Goal: Task Accomplishment & Management: Manage account settings

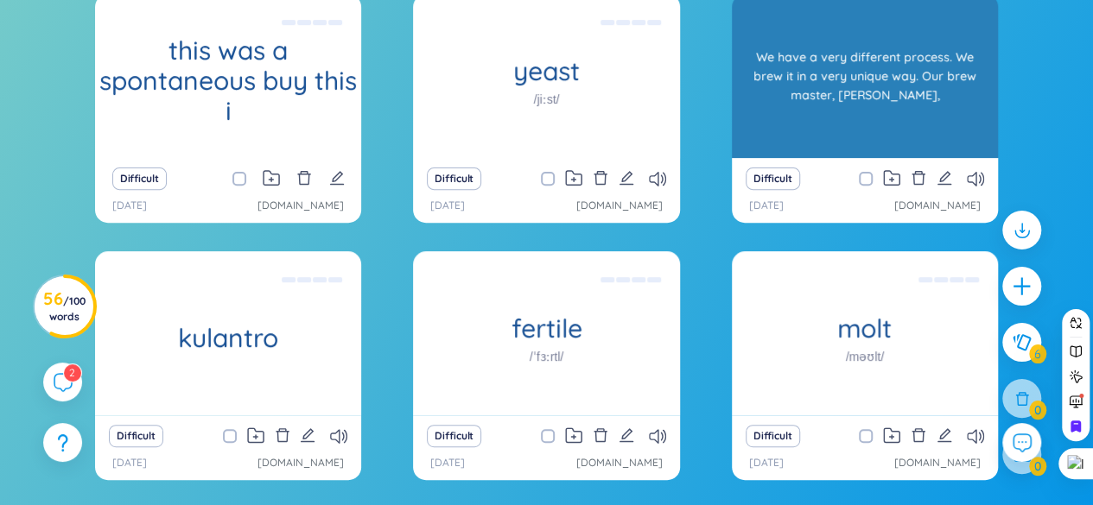
scroll to position [345, 0]
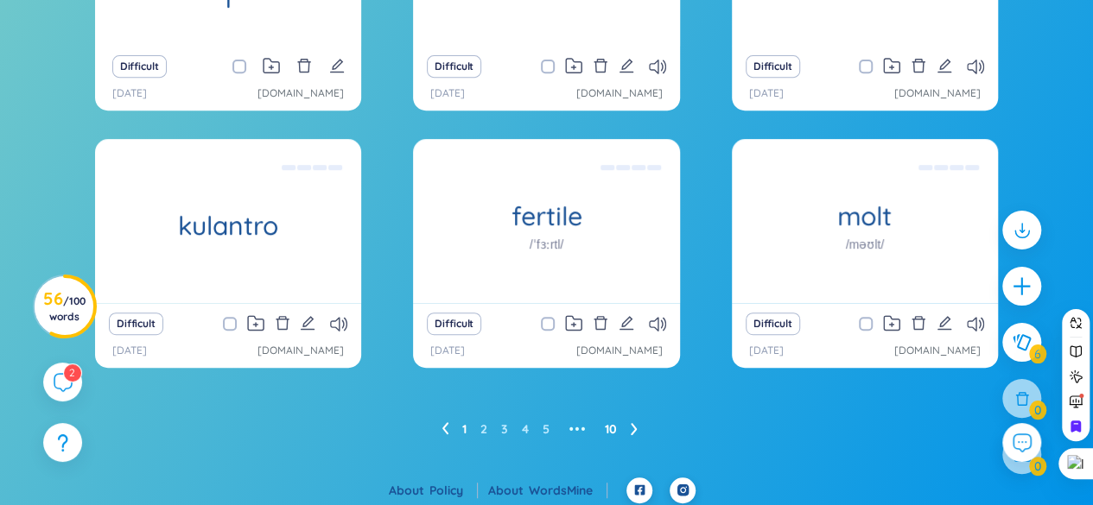
click at [612, 424] on link "10" at bounding box center [611, 429] width 12 height 26
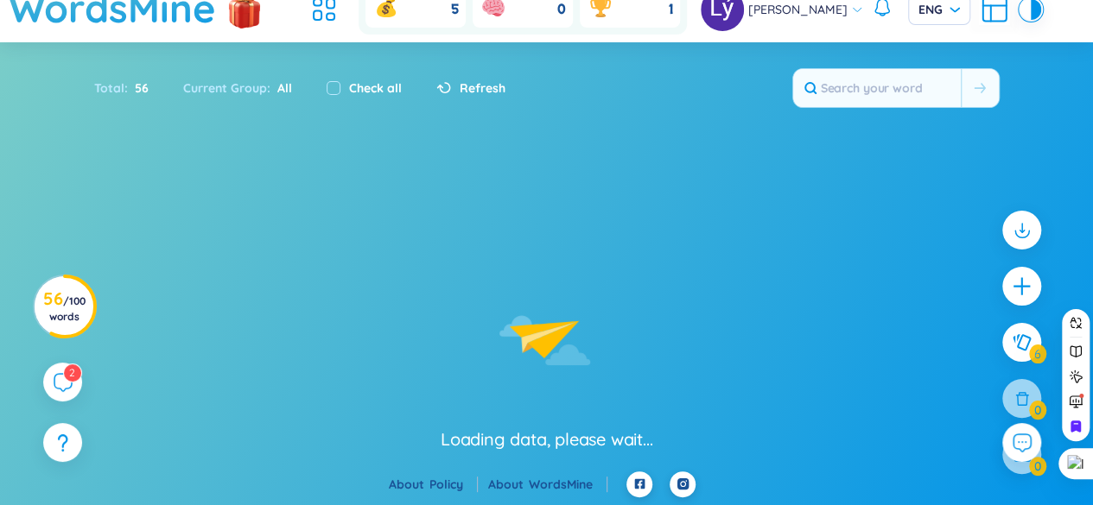
scroll to position [93, 0]
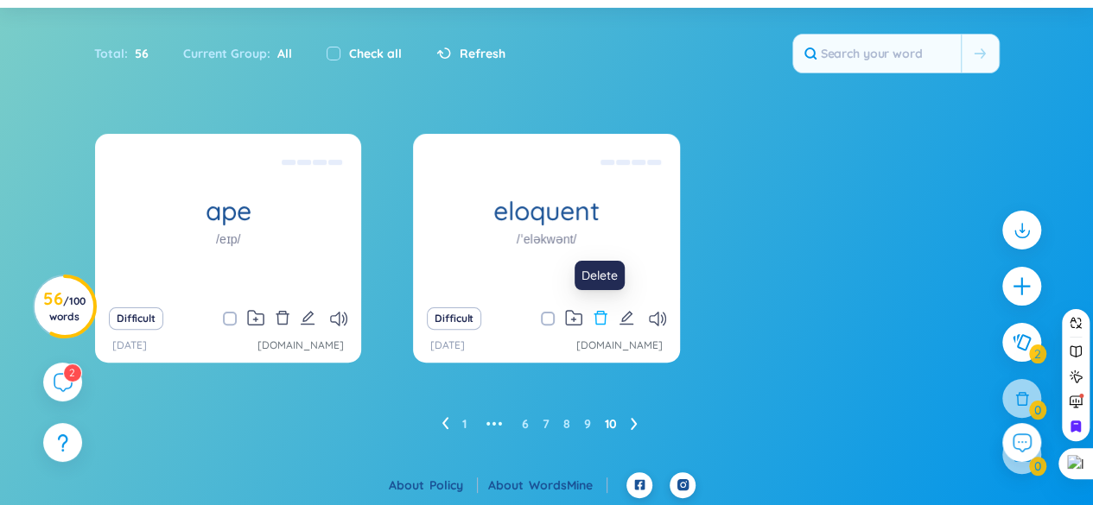
click at [594, 312] on icon "delete" at bounding box center [601, 318] width 16 height 16
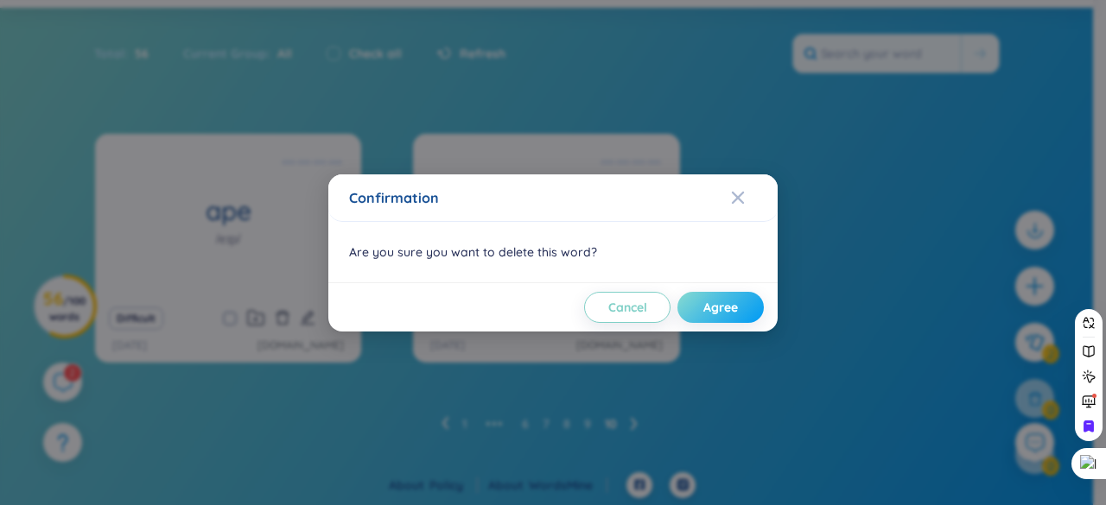
click at [725, 300] on span "Agree" at bounding box center [720, 307] width 35 height 17
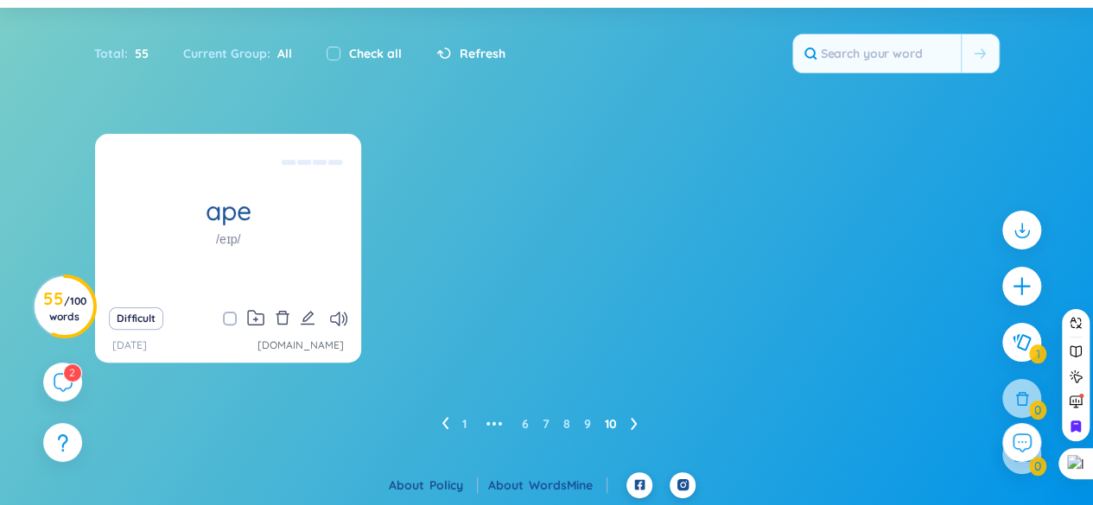
click at [591, 421] on ul "1 ••• 6 7 8 9 10" at bounding box center [546, 424] width 210 height 28
click at [589, 416] on link "9" at bounding box center [587, 424] width 7 height 26
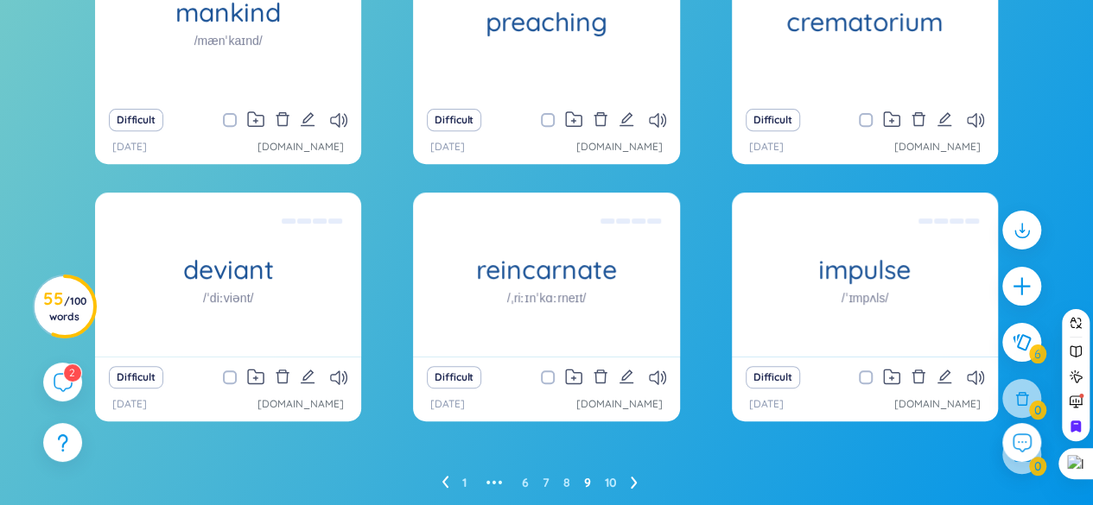
scroll to position [264, 0]
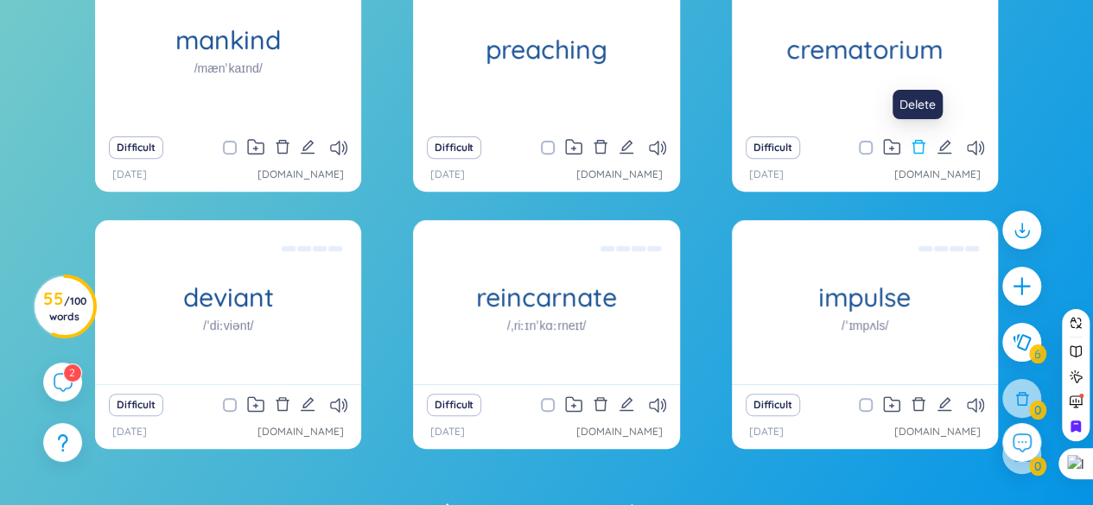
click at [920, 146] on icon "delete" at bounding box center [918, 147] width 16 height 16
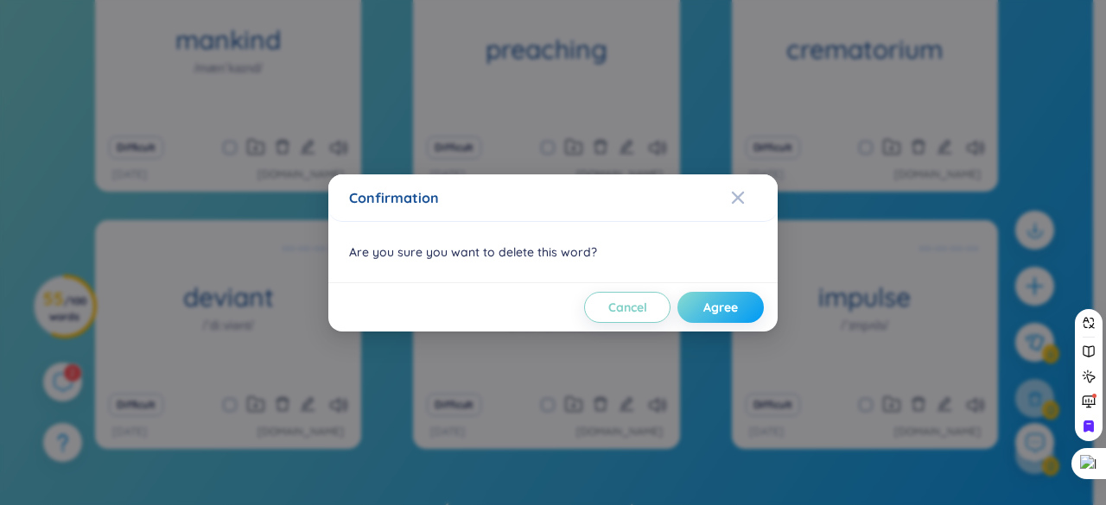
click at [703, 305] on span "Agree" at bounding box center [720, 307] width 35 height 17
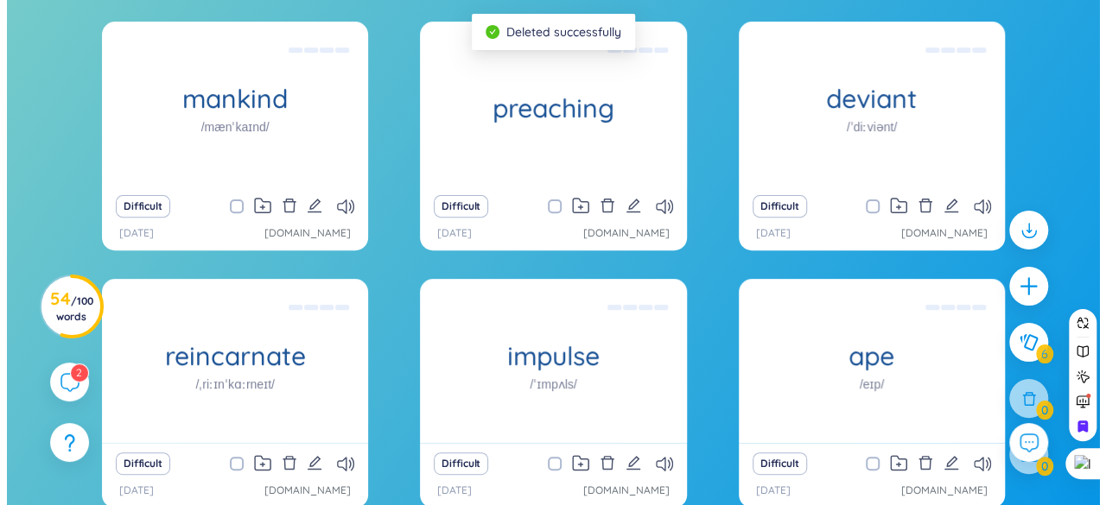
scroll to position [178, 0]
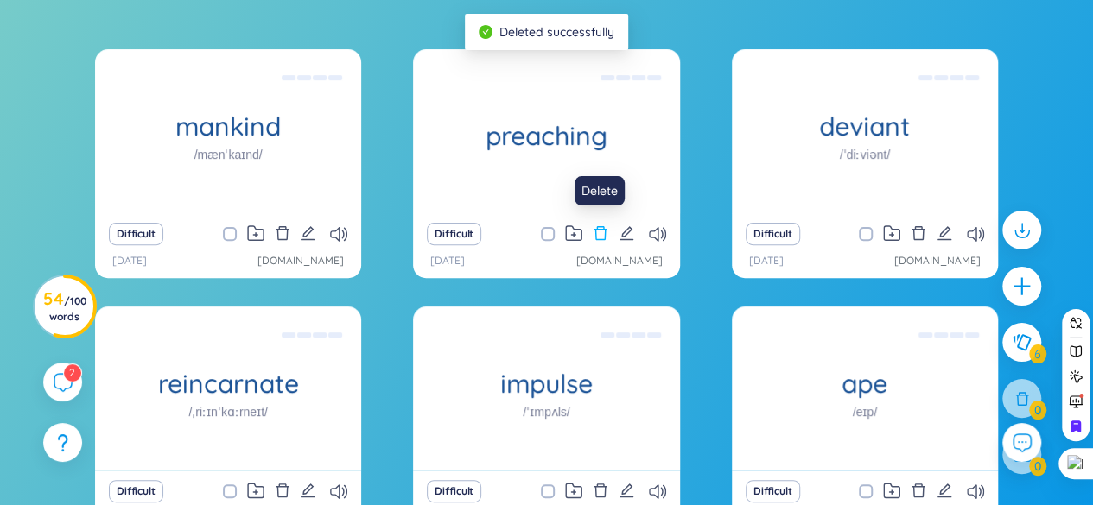
click at [605, 234] on icon "delete" at bounding box center [599, 233] width 13 height 14
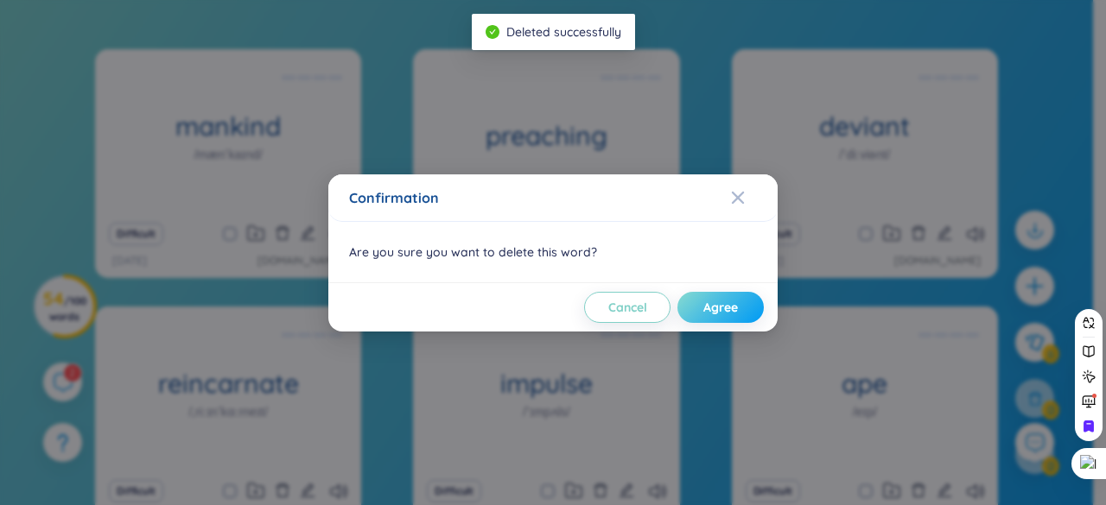
click at [701, 311] on button "Agree" at bounding box center [720, 307] width 86 height 31
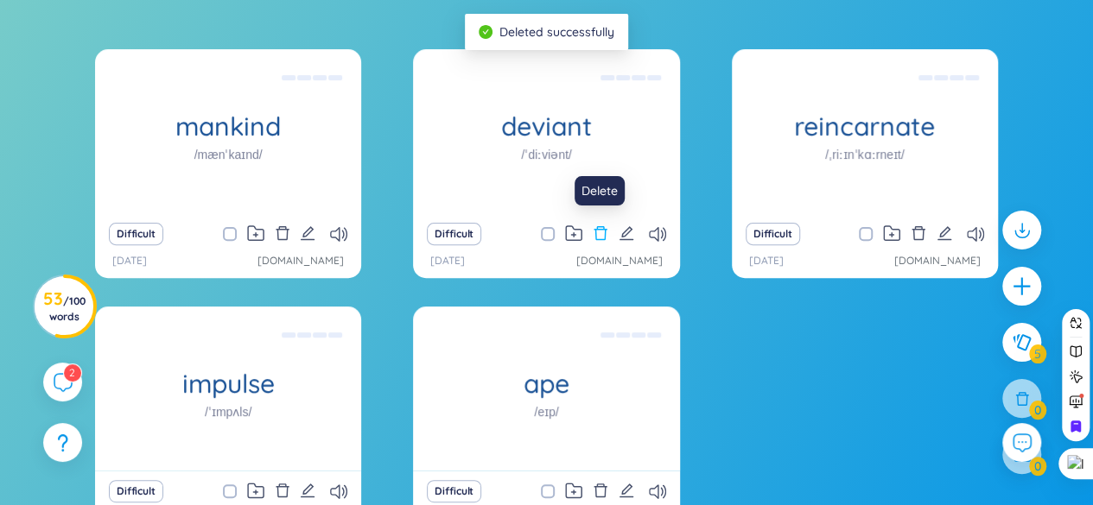
click at [593, 229] on icon "delete" at bounding box center [601, 233] width 16 height 16
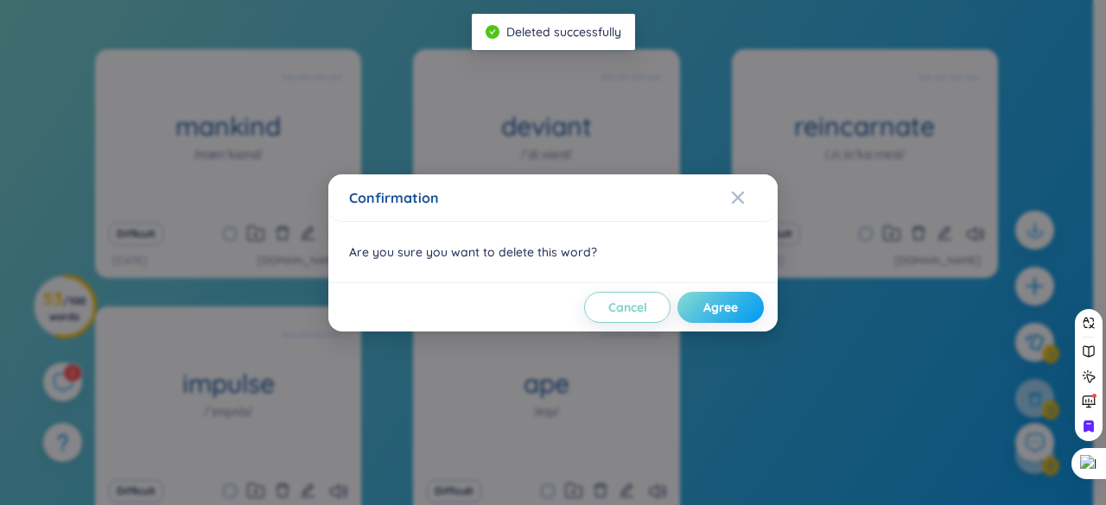
click at [703, 307] on span "Agree" at bounding box center [720, 307] width 35 height 17
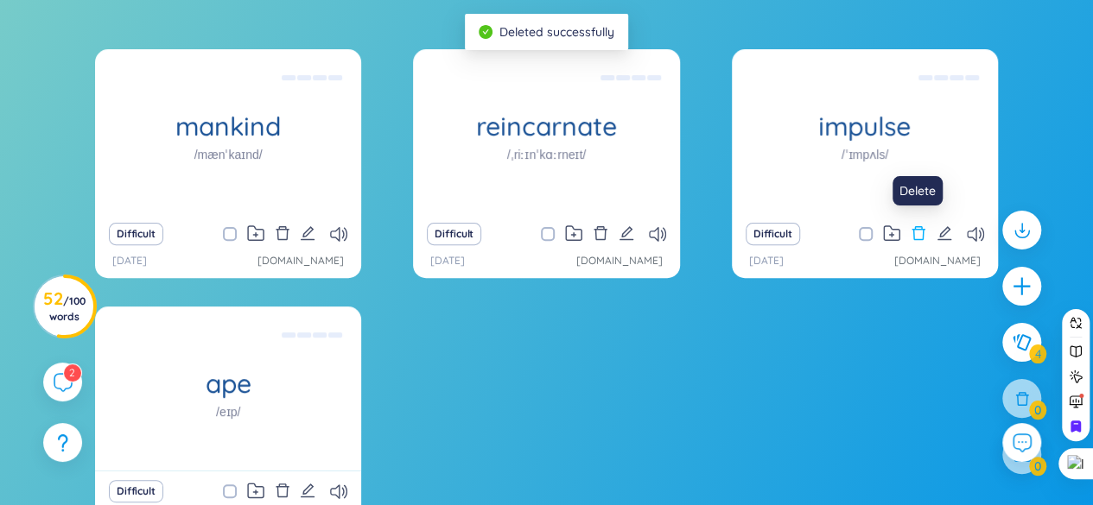
click at [921, 231] on icon "delete" at bounding box center [918, 233] width 16 height 16
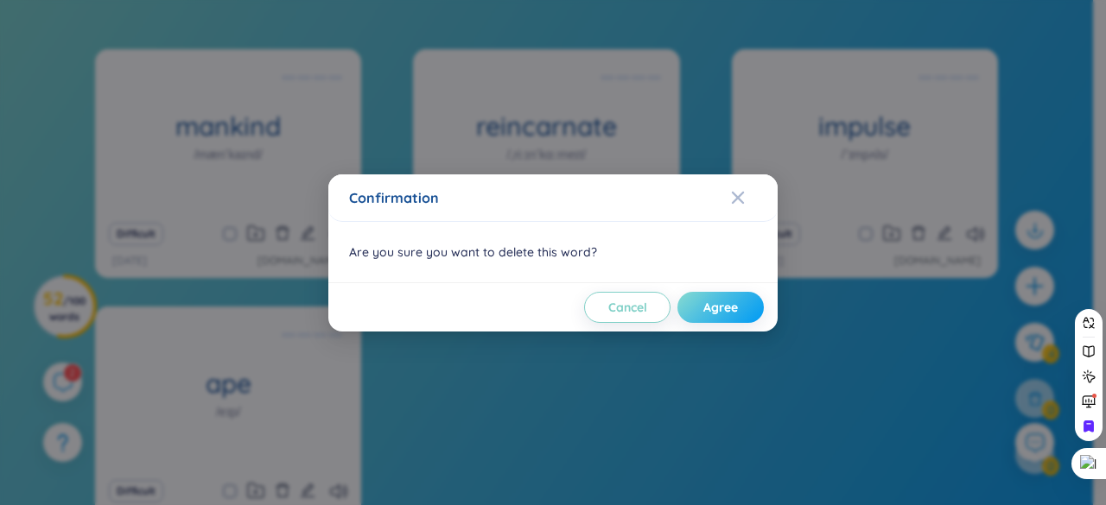
click at [731, 295] on button "Agree" at bounding box center [720, 307] width 86 height 31
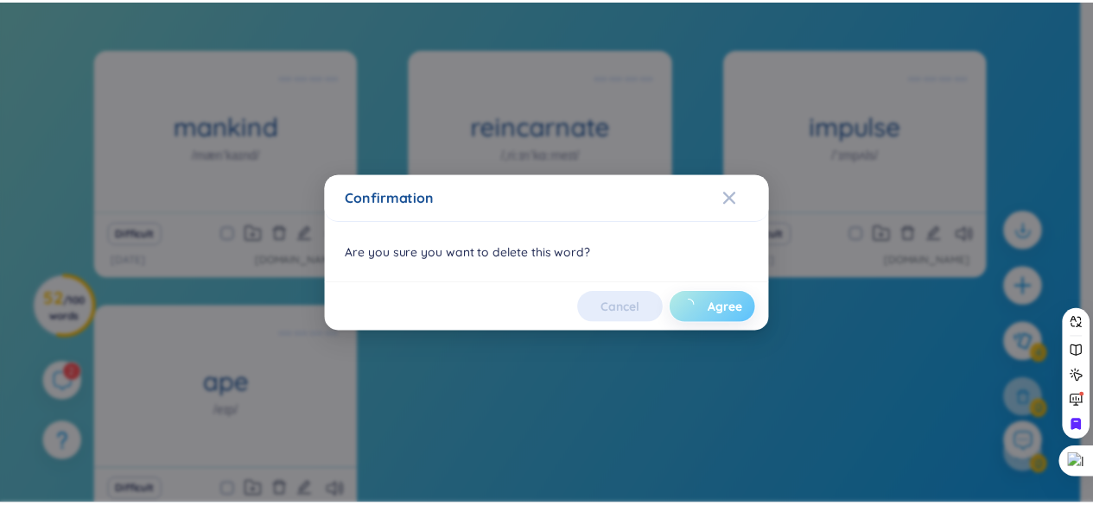
scroll to position [93, 0]
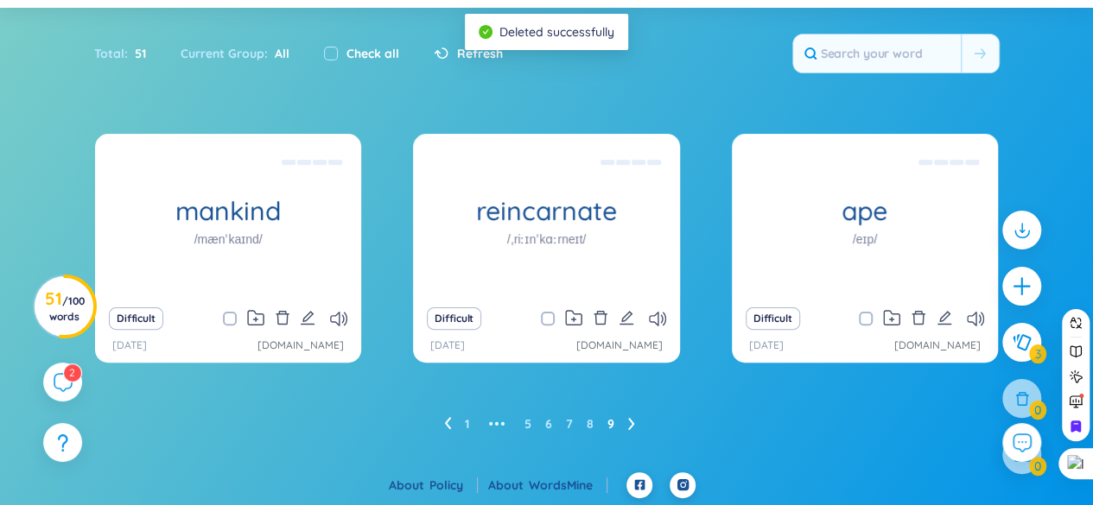
click at [273, 316] on div "Difficult" at bounding box center [228, 319] width 249 height 24
click at [280, 315] on icon "delete" at bounding box center [283, 318] width 16 height 16
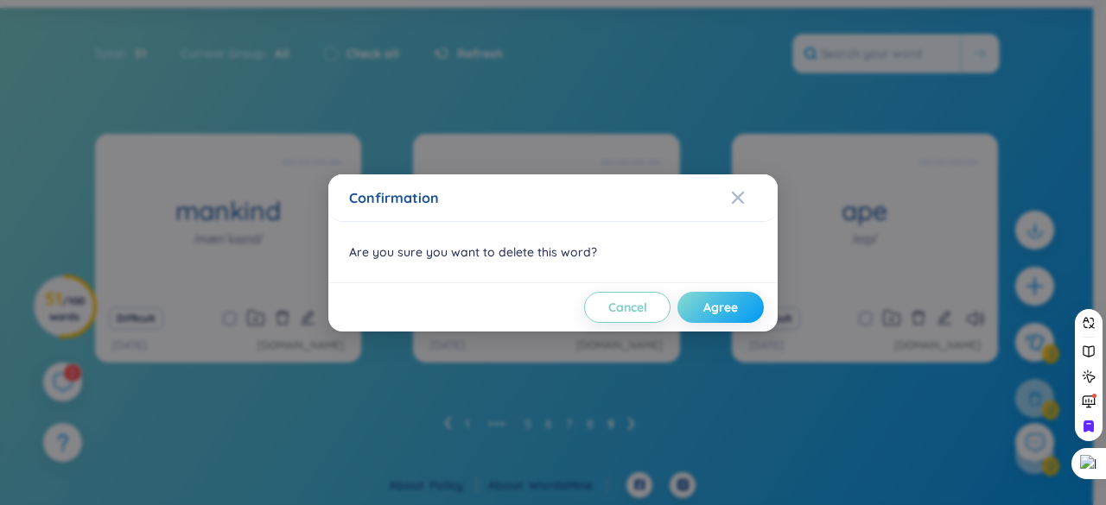
click at [719, 302] on span "Agree" at bounding box center [720, 307] width 35 height 17
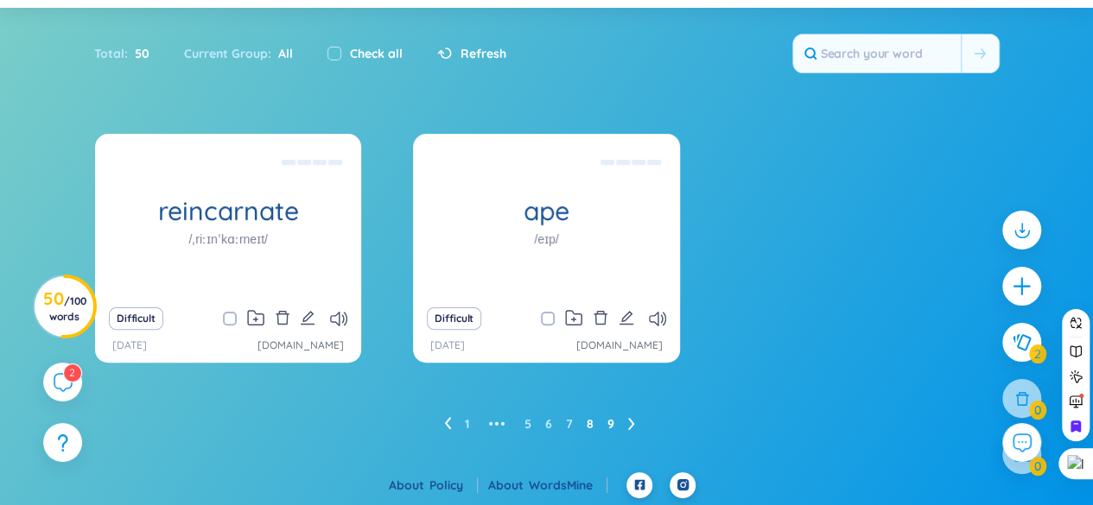
click at [587, 423] on link "8" at bounding box center [589, 424] width 7 height 26
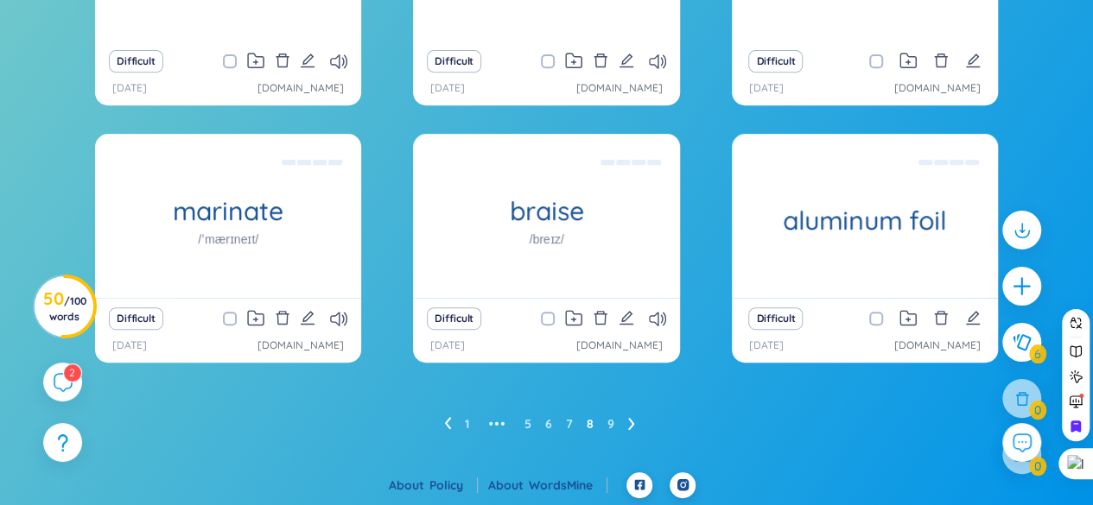
scroll to position [264, 0]
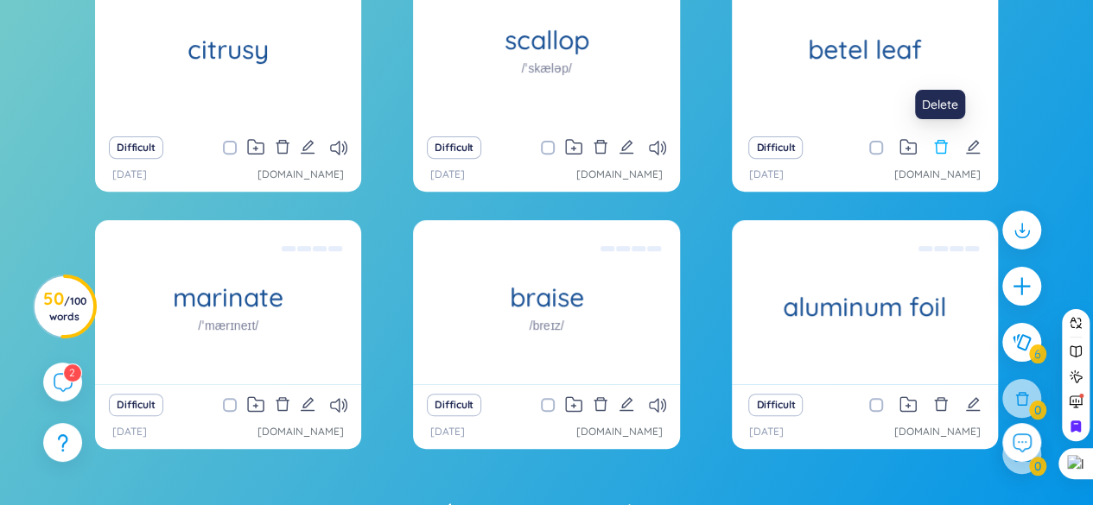
click at [940, 141] on icon "delete" at bounding box center [941, 147] width 16 height 16
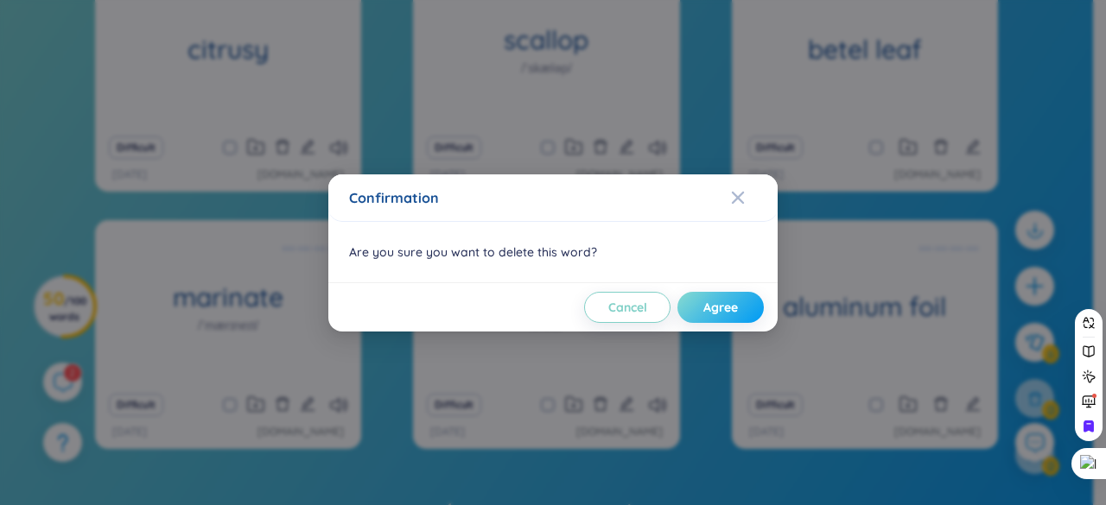
click at [736, 305] on span "Agree" at bounding box center [720, 307] width 35 height 17
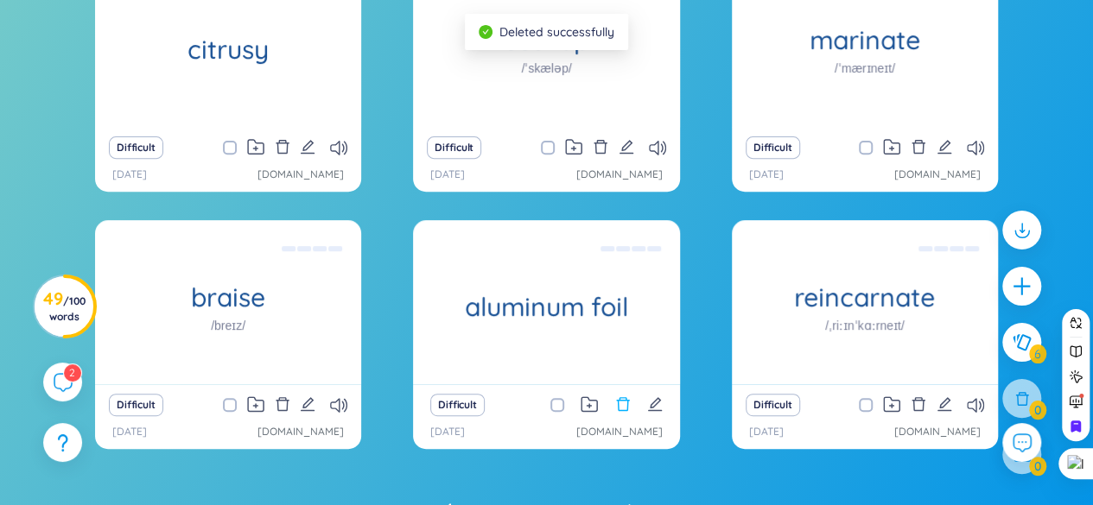
click at [629, 402] on icon "delete" at bounding box center [623, 404] width 16 height 16
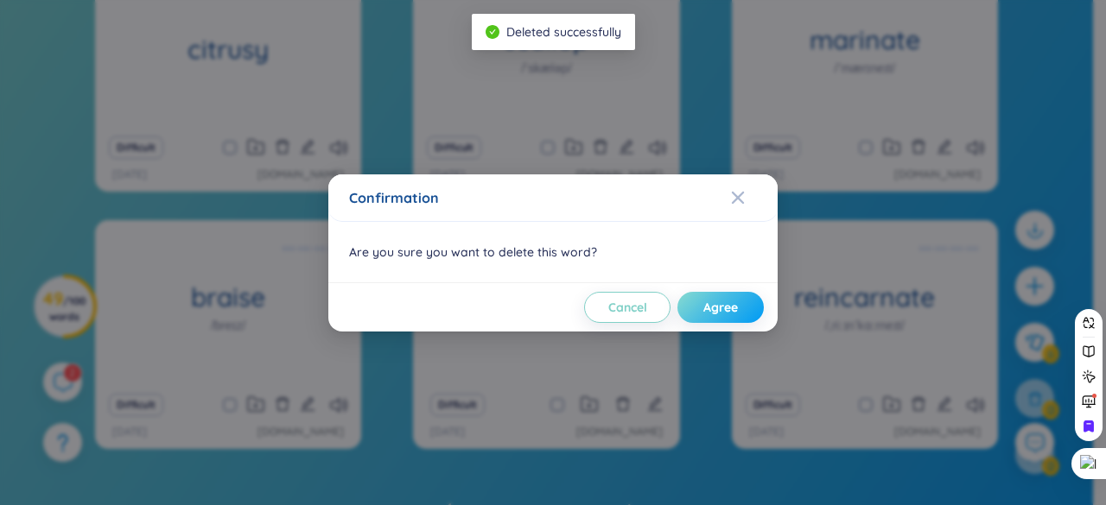
click at [715, 308] on span "Agree" at bounding box center [720, 307] width 35 height 17
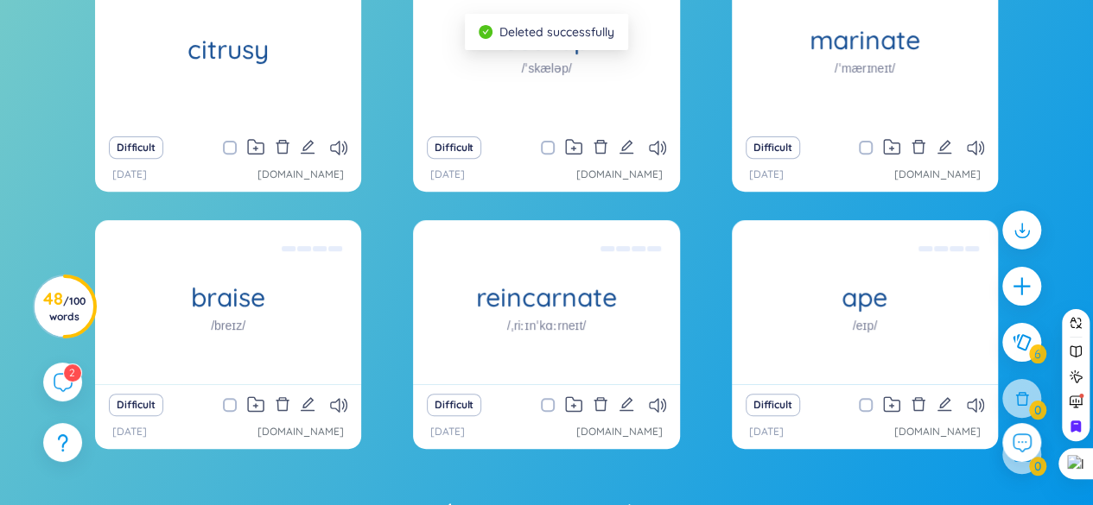
scroll to position [178, 0]
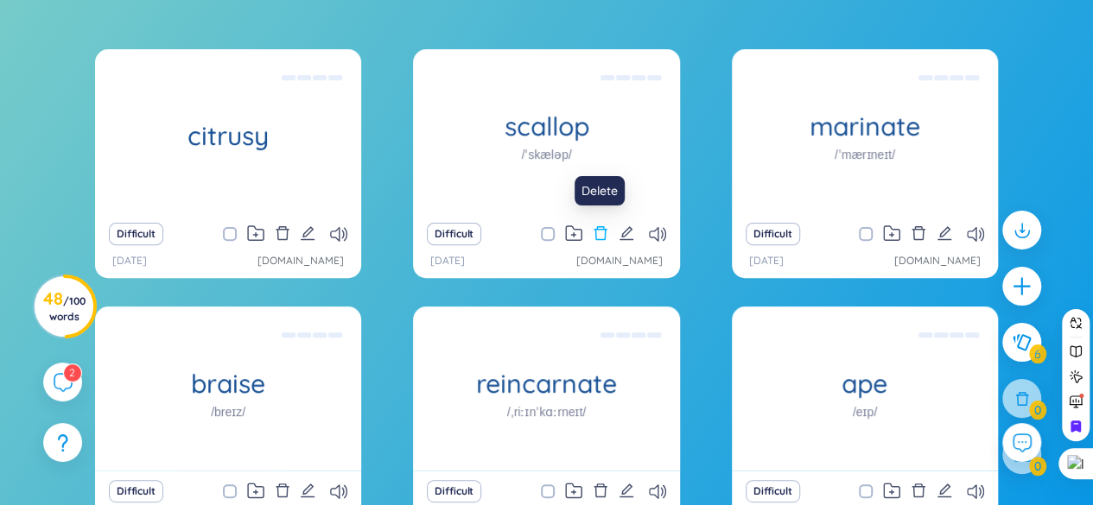
click at [601, 227] on icon "delete" at bounding box center [601, 233] width 16 height 16
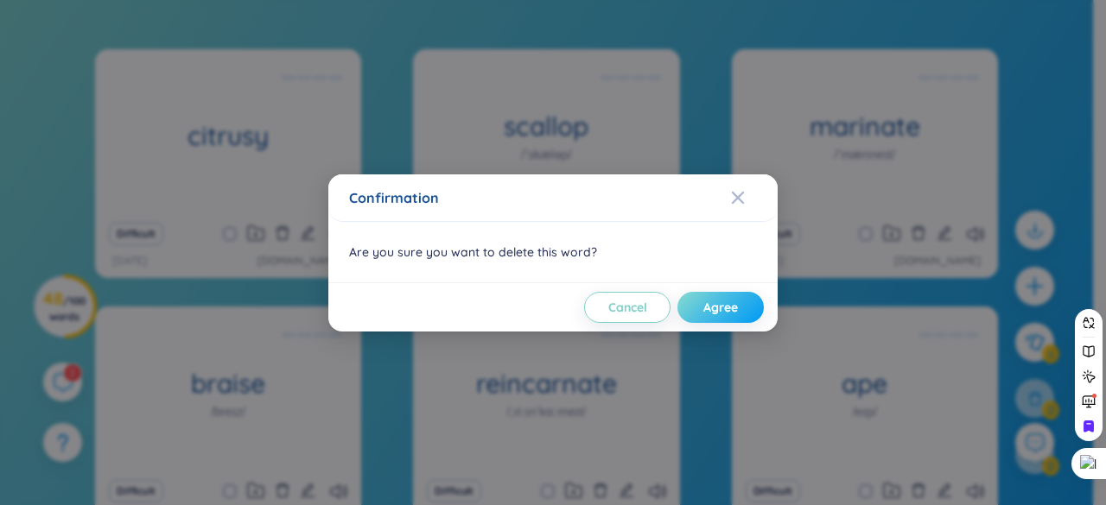
click at [736, 299] on span "Agree" at bounding box center [720, 307] width 35 height 17
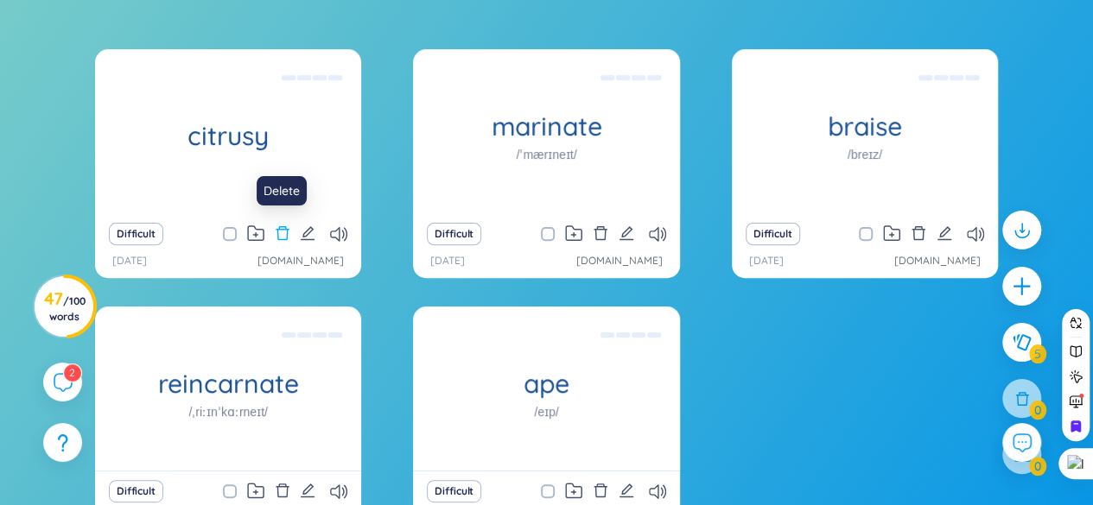
click at [276, 237] on icon "delete" at bounding box center [282, 233] width 13 height 14
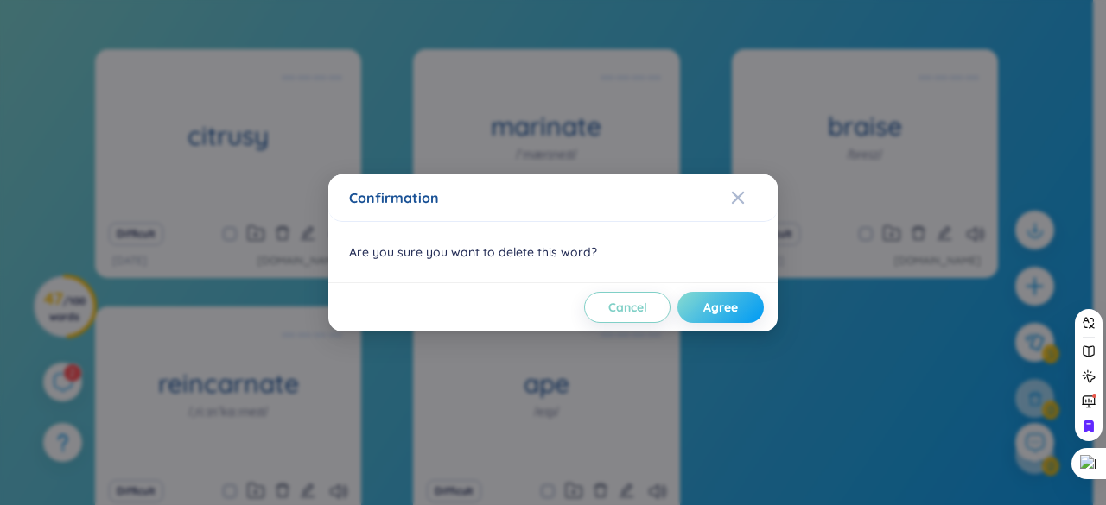
click at [732, 313] on span "Agree" at bounding box center [720, 307] width 35 height 17
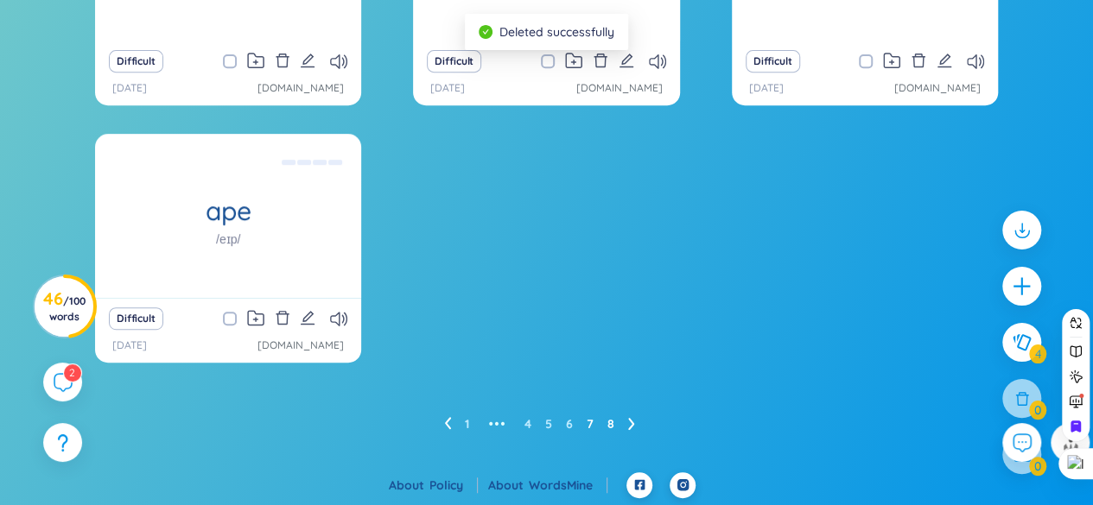
click at [591, 419] on link "7" at bounding box center [589, 424] width 7 height 26
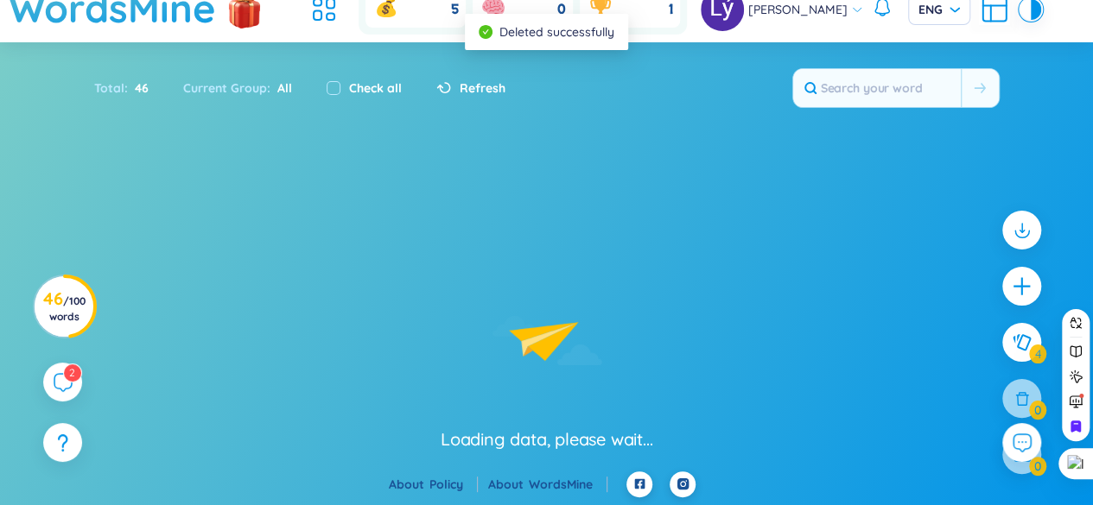
scroll to position [351, 0]
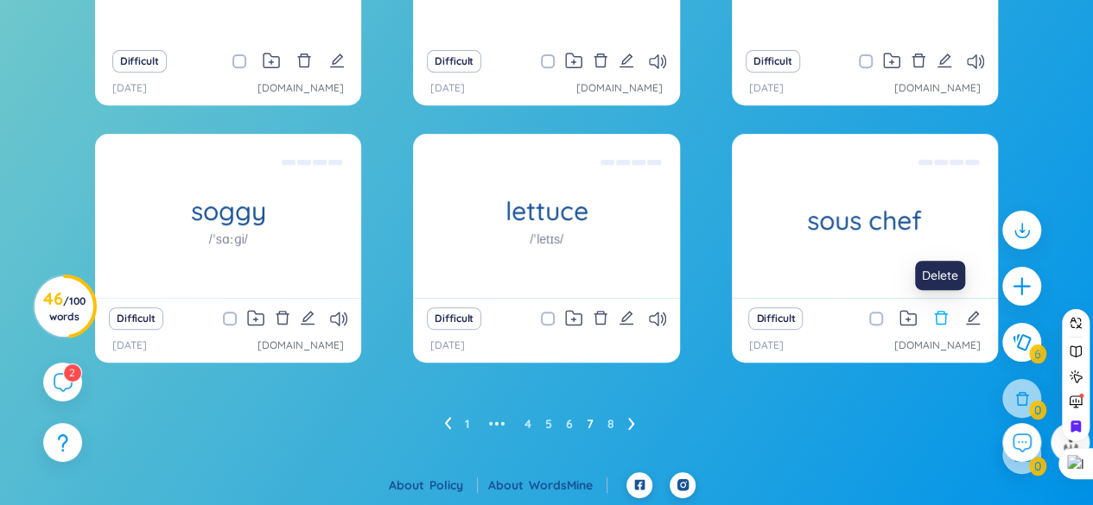
click at [936, 315] on icon "delete" at bounding box center [941, 318] width 16 height 16
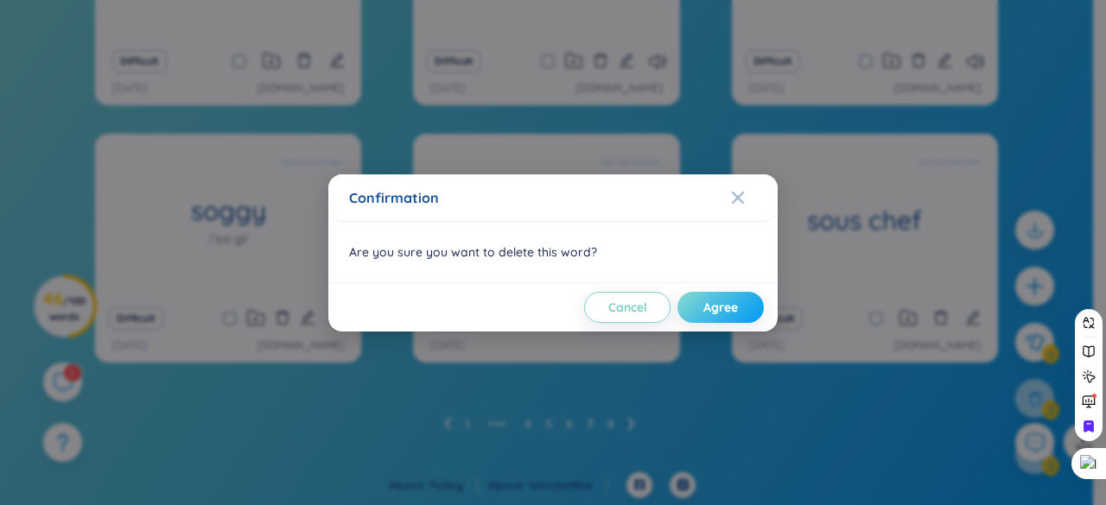
click at [719, 301] on span "Agree" at bounding box center [720, 307] width 35 height 17
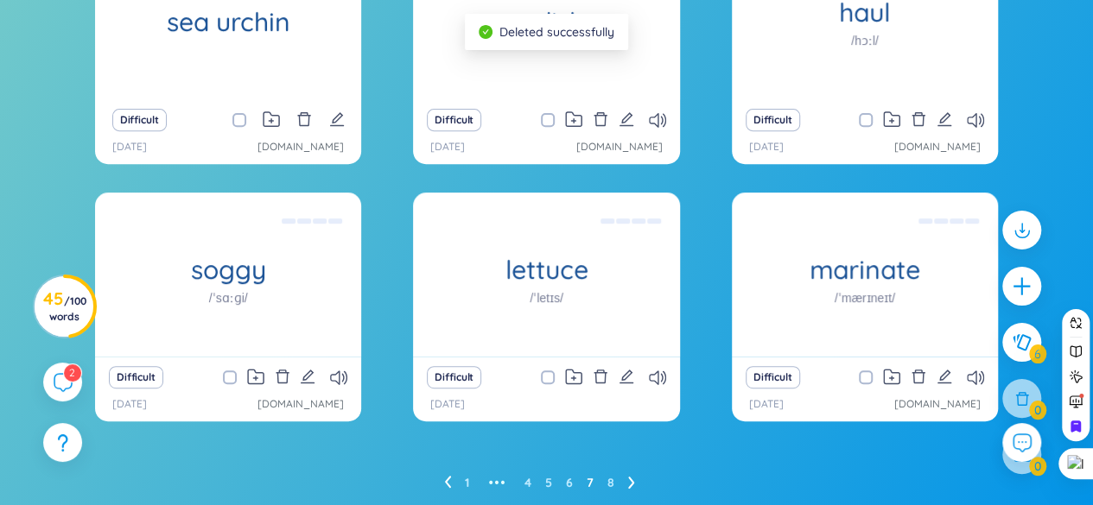
scroll to position [264, 0]
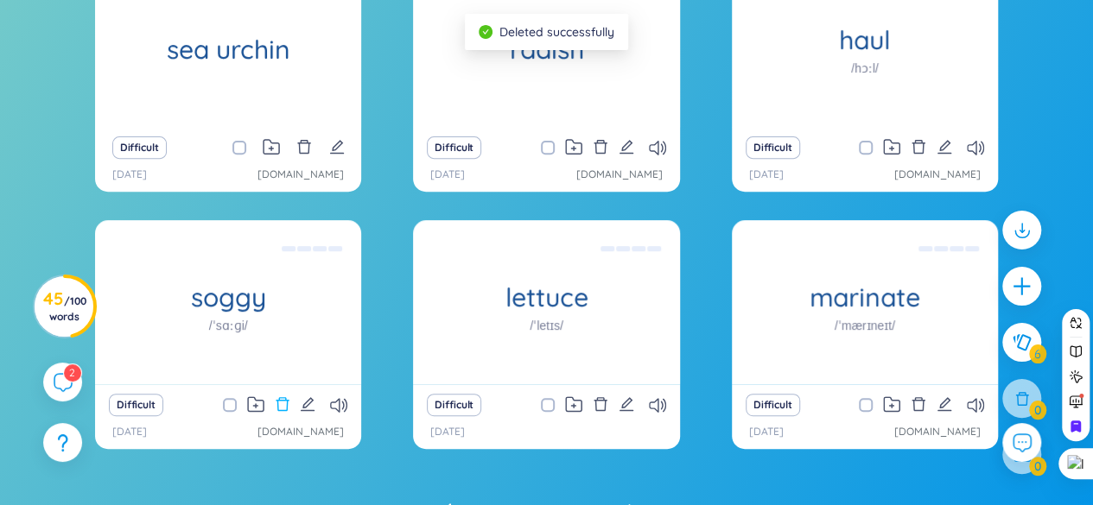
click at [282, 402] on icon "delete" at bounding box center [283, 404] width 16 height 16
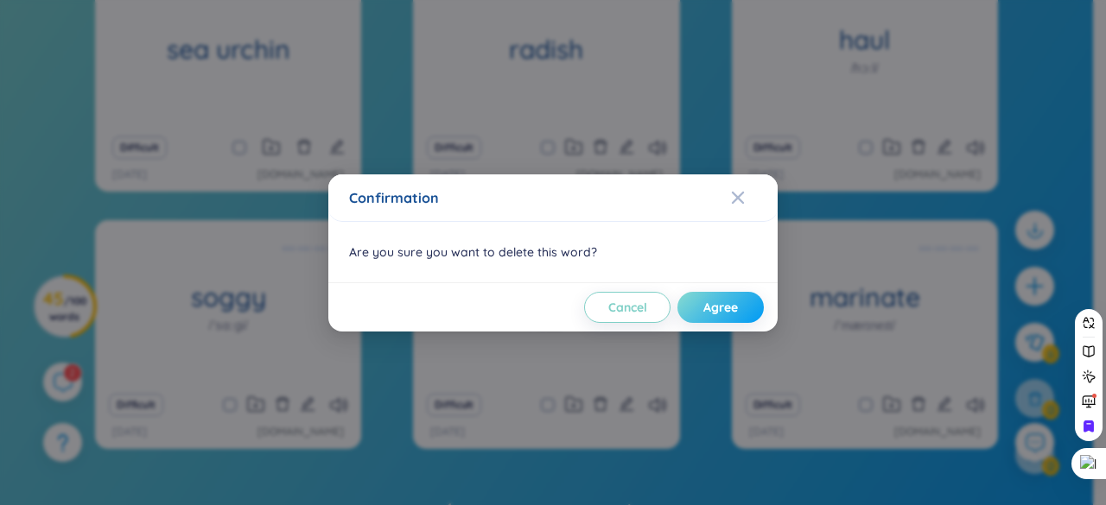
click at [707, 302] on span "Agree" at bounding box center [720, 307] width 35 height 17
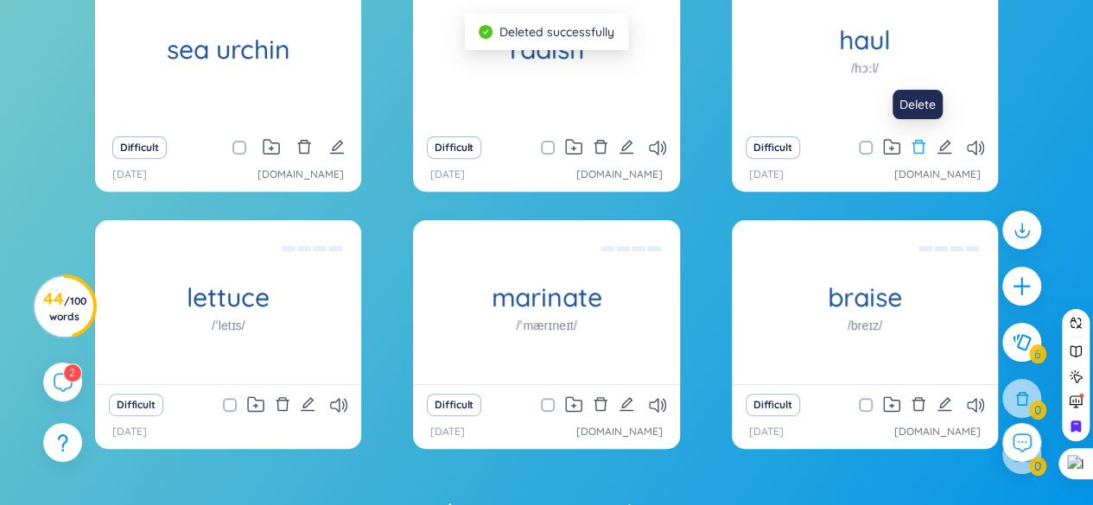
click at [916, 141] on icon "delete" at bounding box center [918, 147] width 16 height 16
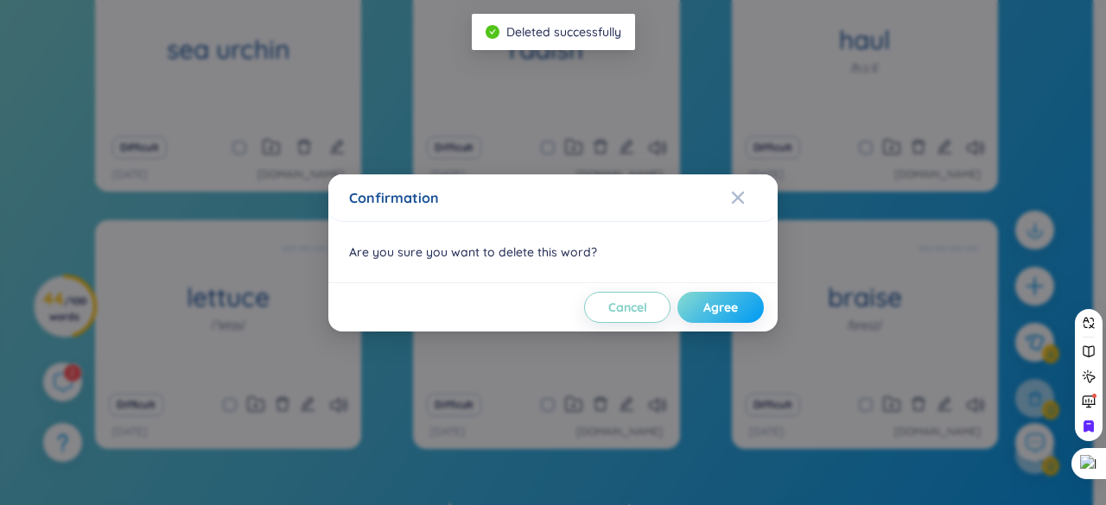
click at [706, 311] on span "Agree" at bounding box center [720, 307] width 35 height 17
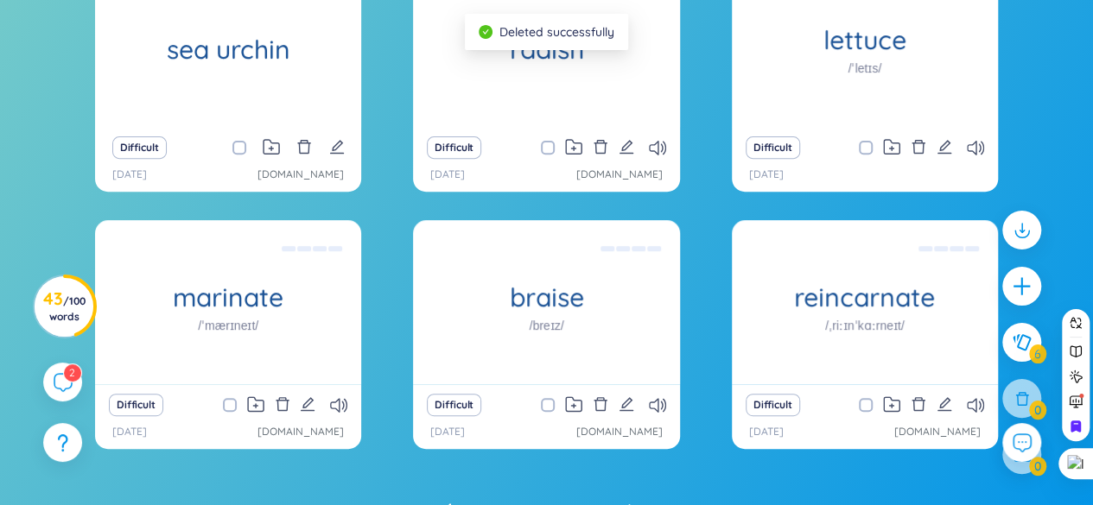
scroll to position [178, 0]
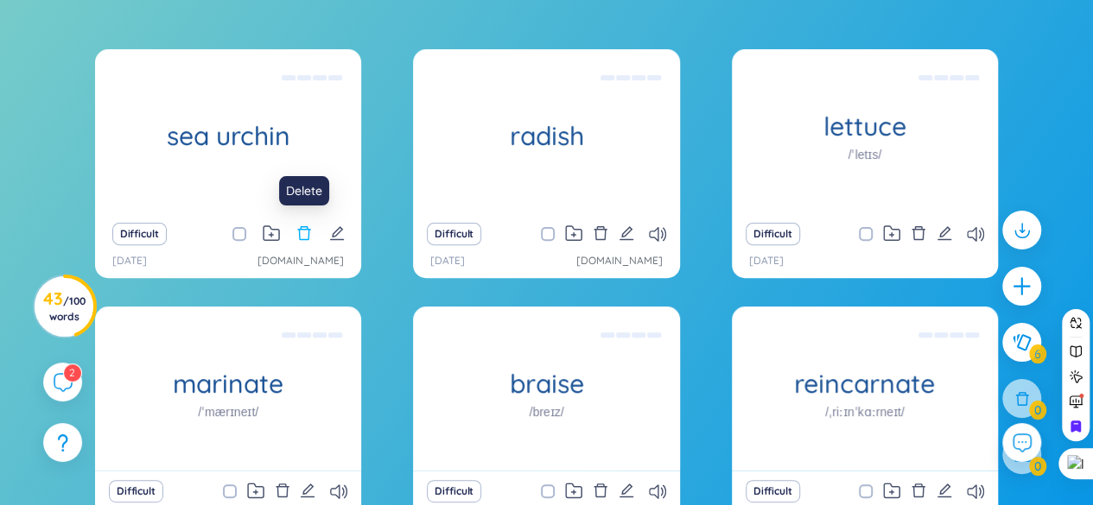
click at [300, 236] on icon "delete" at bounding box center [304, 233] width 13 height 14
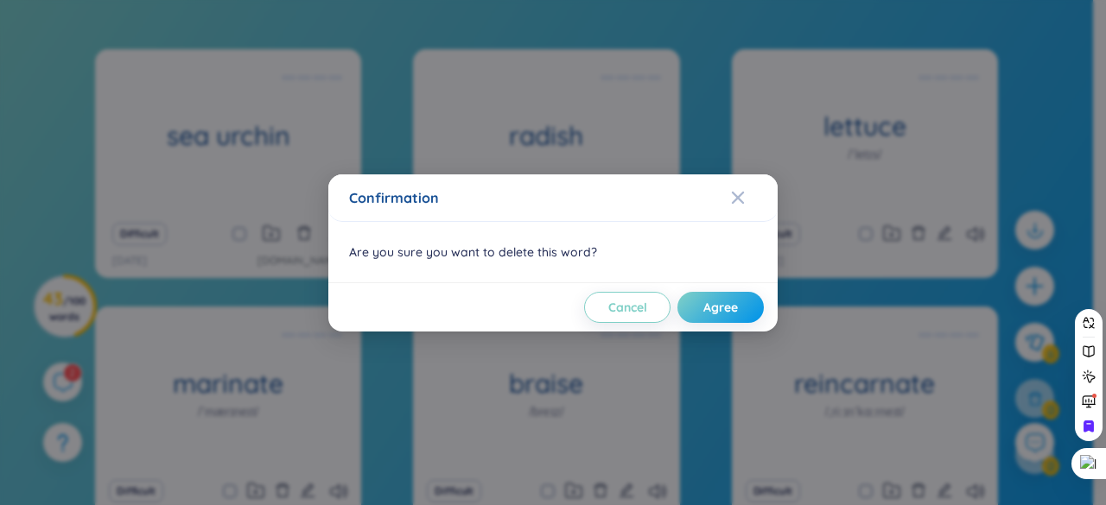
click at [386, 76] on div "Confirmation Are you sure you want to delete this word? Cancel Agree" at bounding box center [553, 252] width 1106 height 505
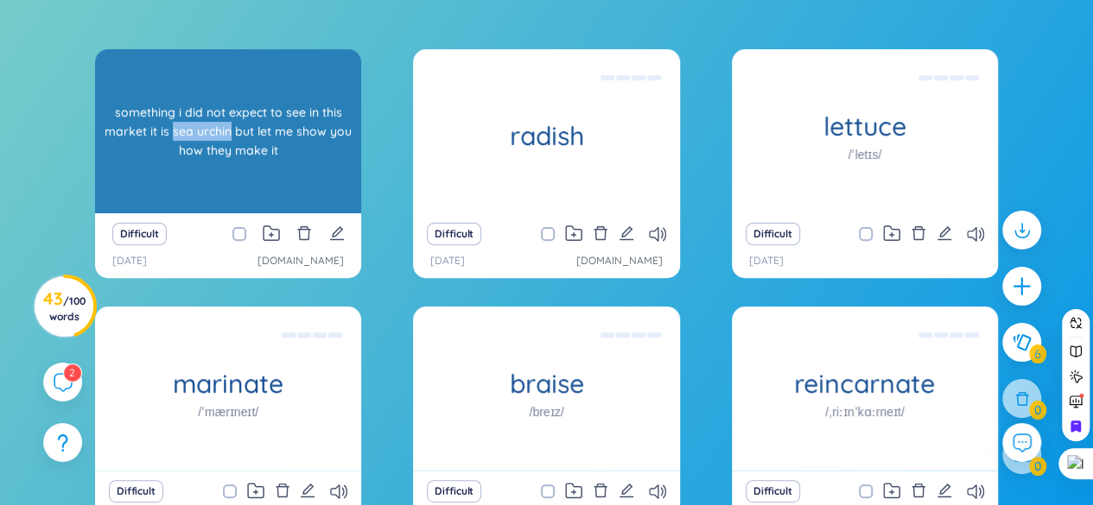
drag, startPoint x: 176, startPoint y: 136, endPoint x: 228, endPoint y: 131, distance: 52.0
click at [228, 131] on div "something i did not expect to see in this market it is sea urchin but let me sh…" at bounding box center [228, 131] width 249 height 155
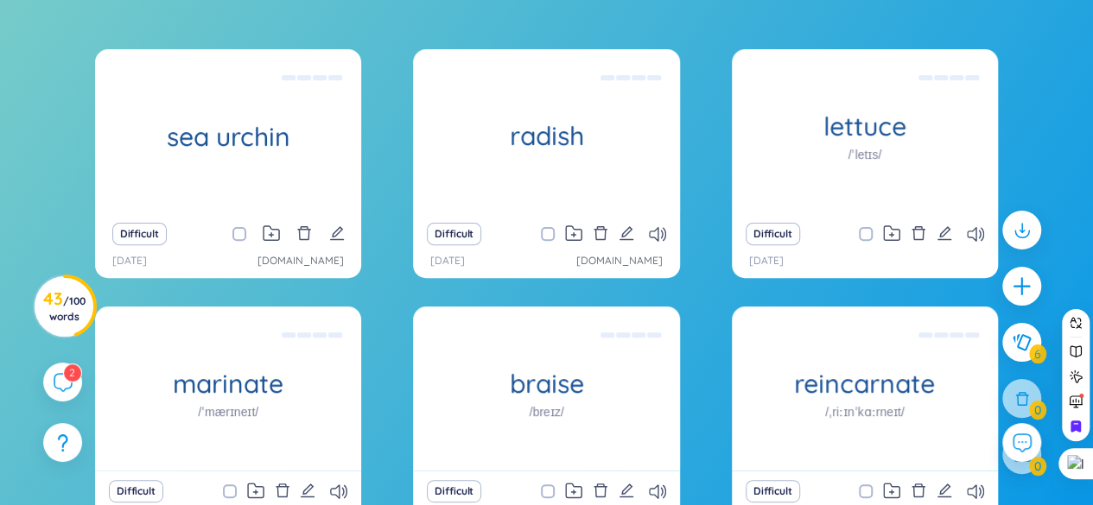
click at [381, 104] on div "sea urchin something i did not expect to see in this market it is sea urchin bu…" at bounding box center [546, 303] width 903 height 508
click at [299, 236] on icon "delete" at bounding box center [304, 233] width 16 height 16
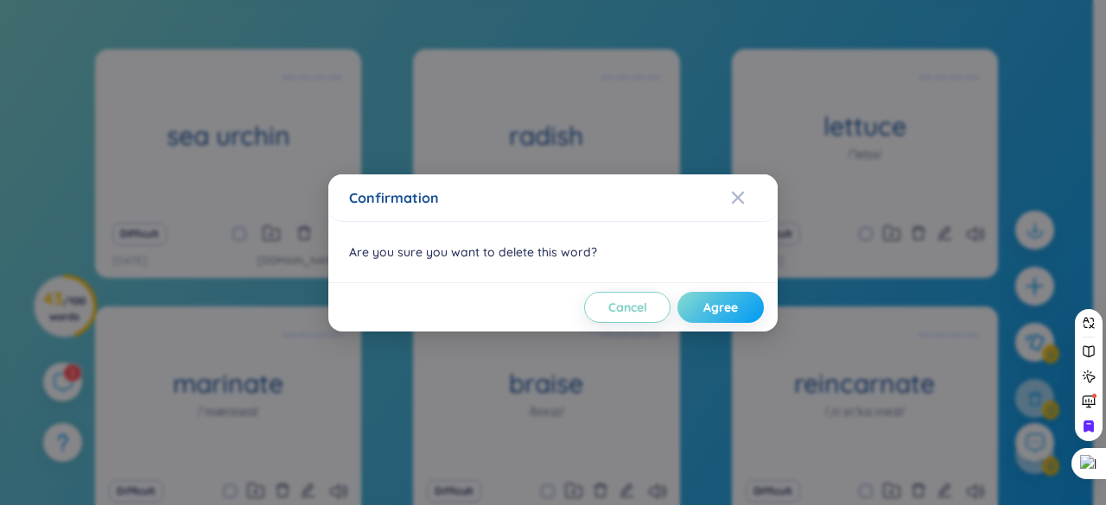
click at [752, 310] on button "Agree" at bounding box center [720, 307] width 86 height 31
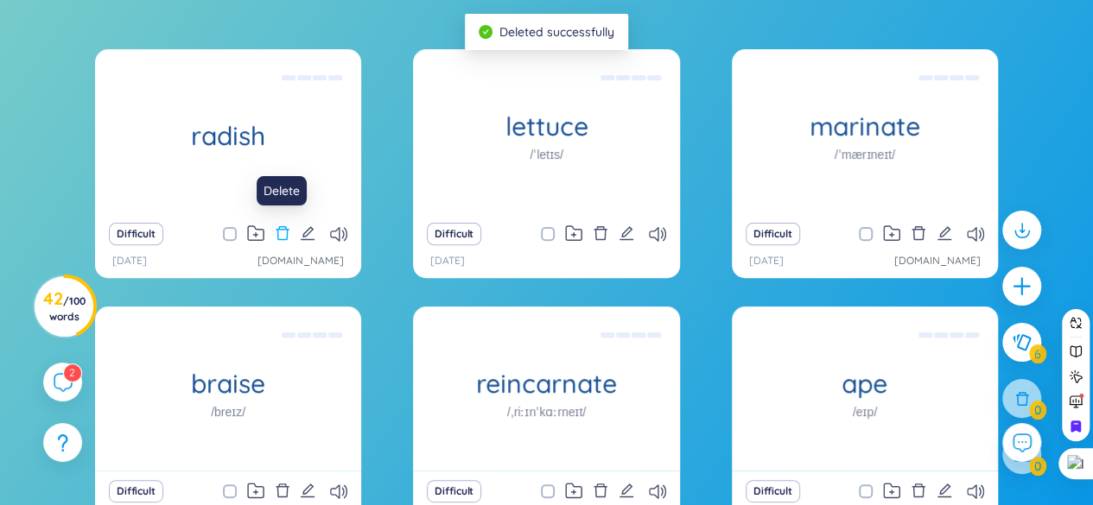
click at [285, 229] on icon "delete" at bounding box center [283, 233] width 16 height 16
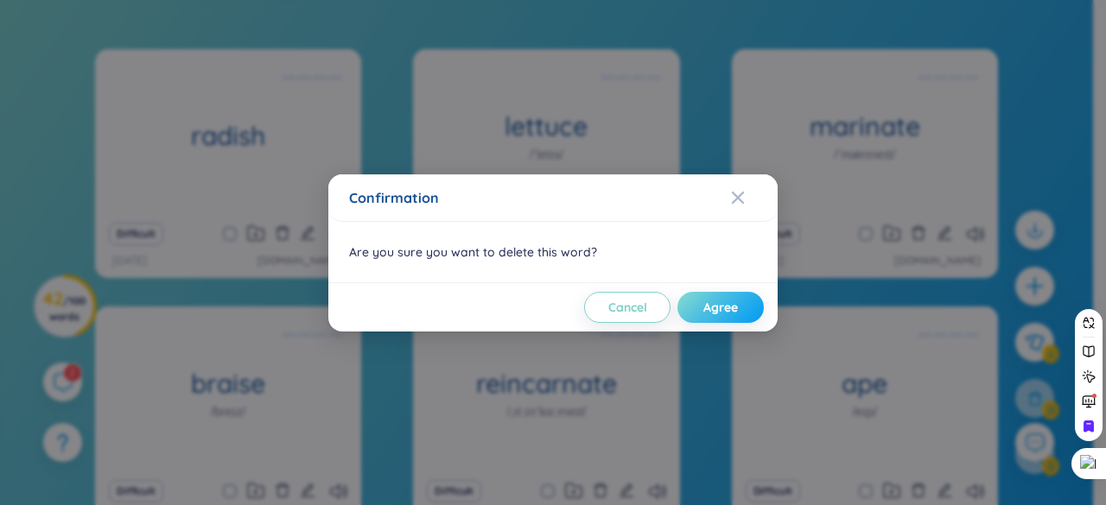
click at [713, 310] on span "Agree" at bounding box center [720, 307] width 35 height 17
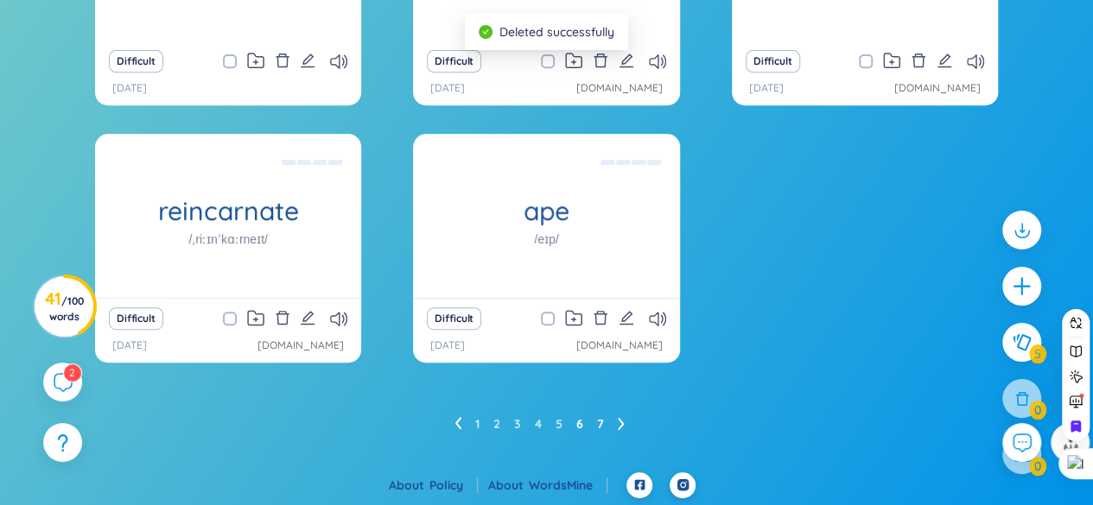
click at [578, 428] on link "6" at bounding box center [579, 424] width 7 height 26
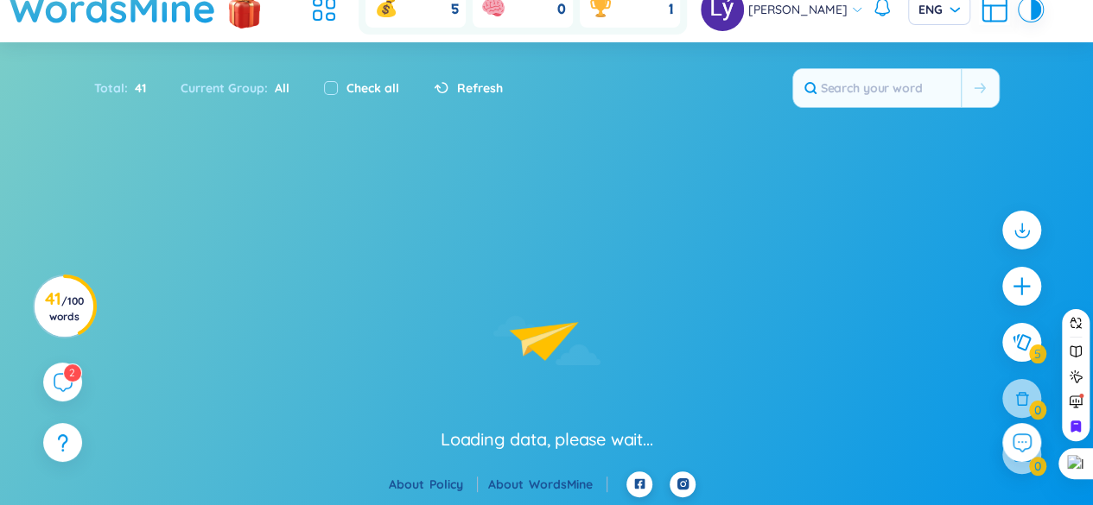
scroll to position [351, 0]
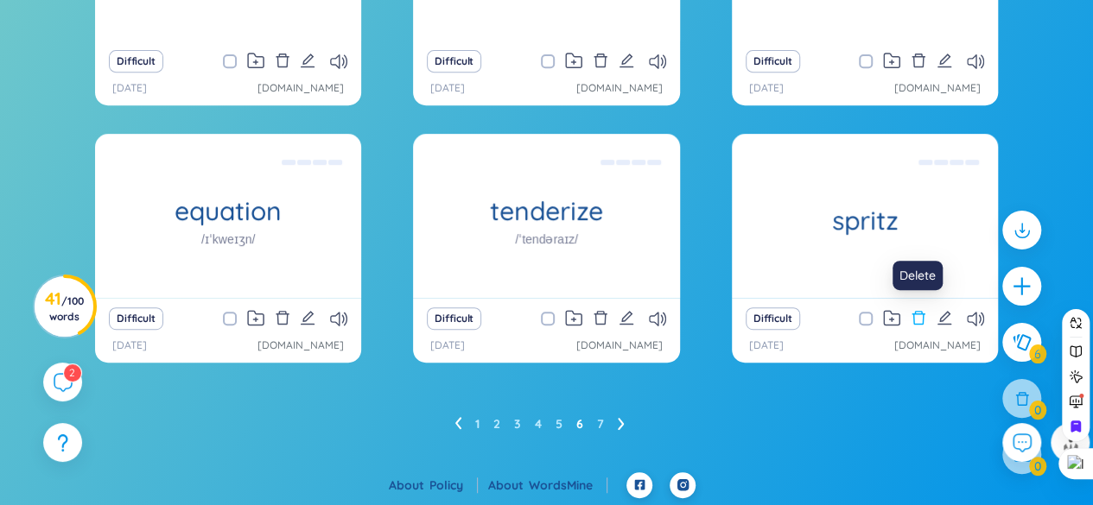
click at [919, 311] on icon "delete" at bounding box center [918, 318] width 13 height 14
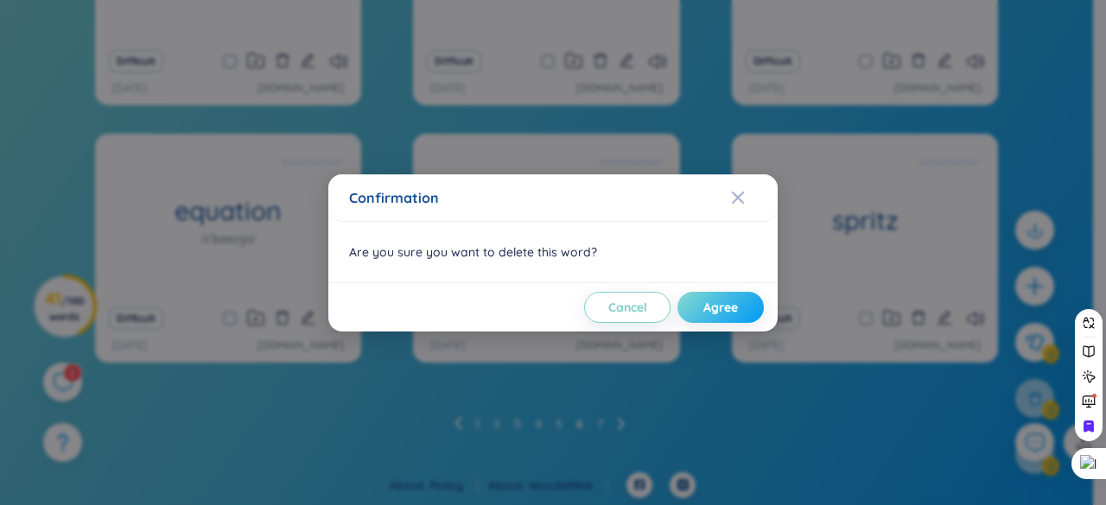
click at [738, 301] on button "Agree" at bounding box center [720, 307] width 86 height 31
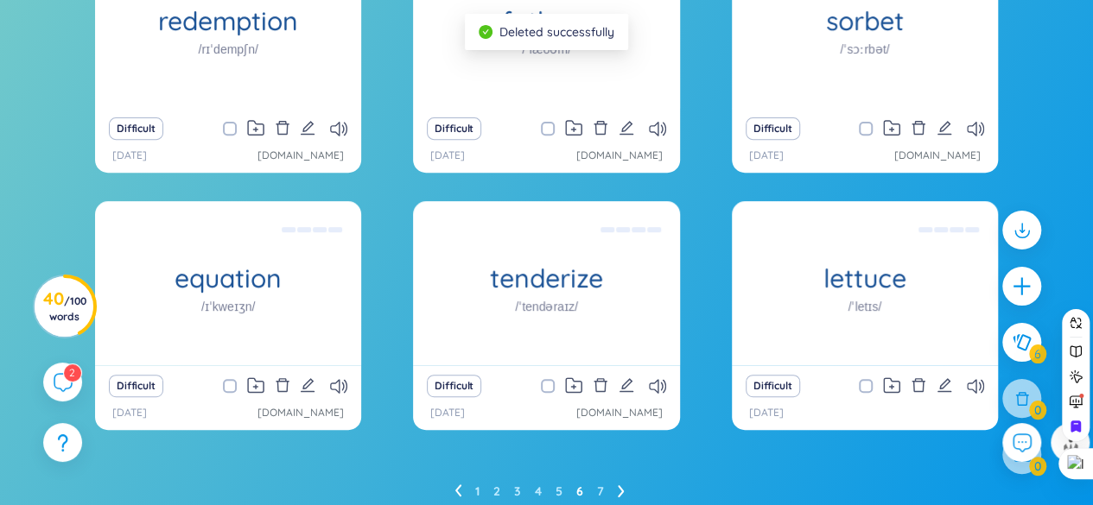
scroll to position [178, 0]
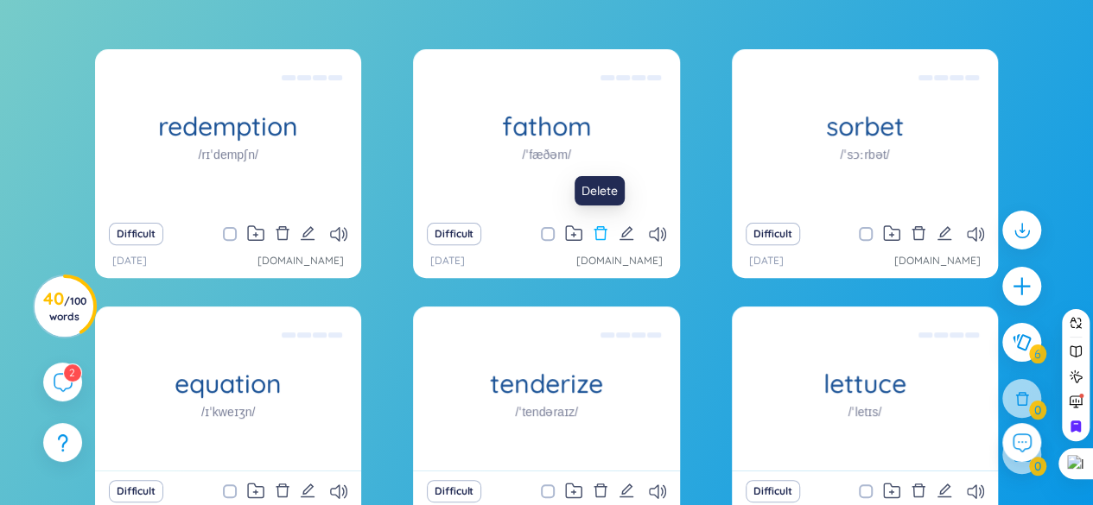
click at [601, 226] on icon "delete" at bounding box center [599, 233] width 13 height 14
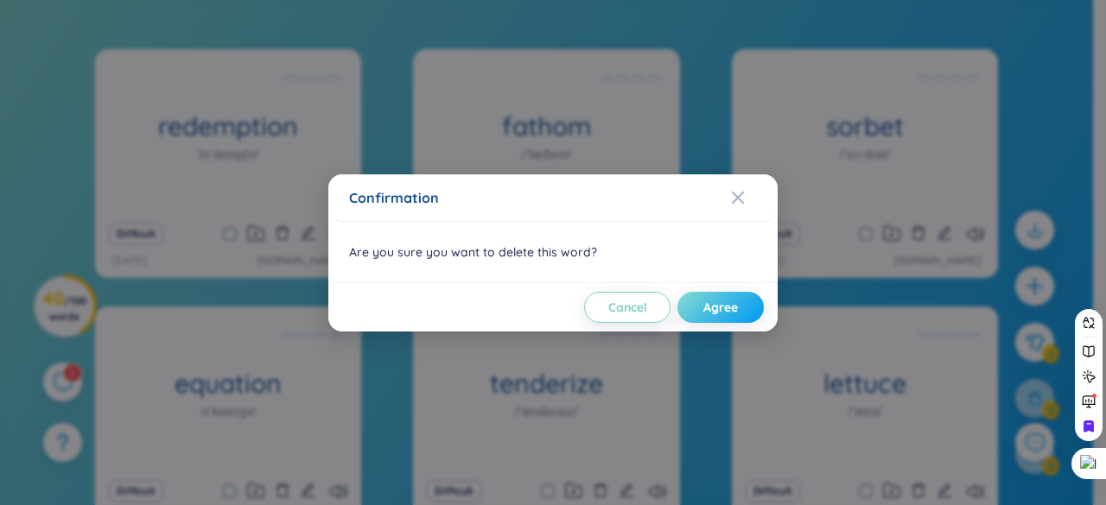
click at [722, 296] on button "Agree" at bounding box center [720, 307] width 86 height 31
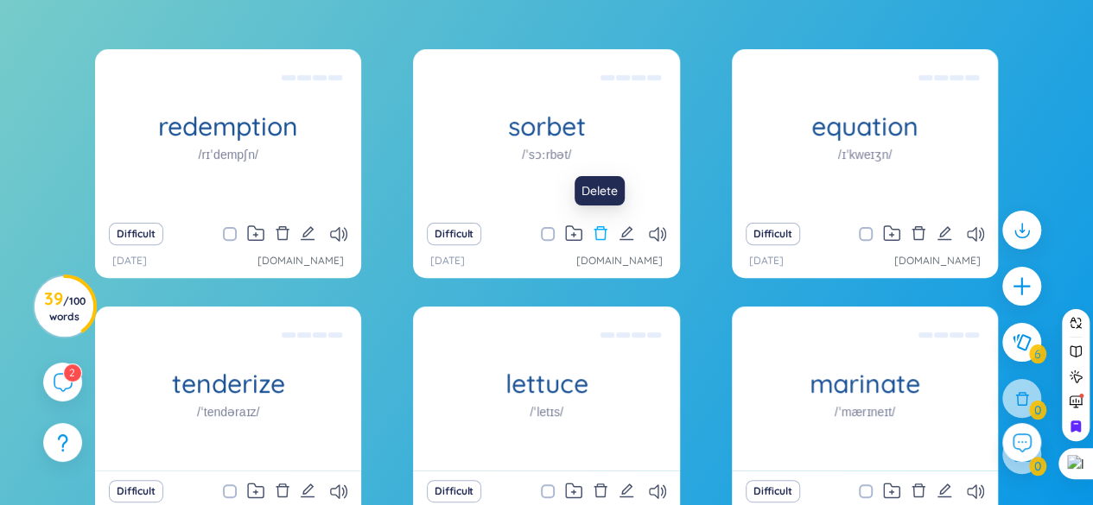
click at [599, 233] on icon "delete" at bounding box center [601, 233] width 16 height 16
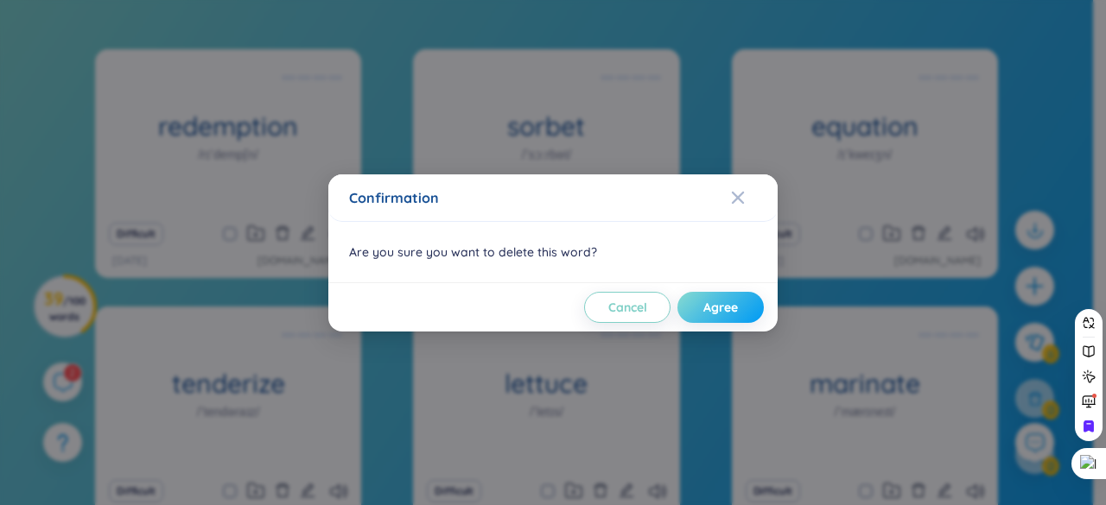
click at [710, 308] on span "Agree" at bounding box center [720, 307] width 35 height 17
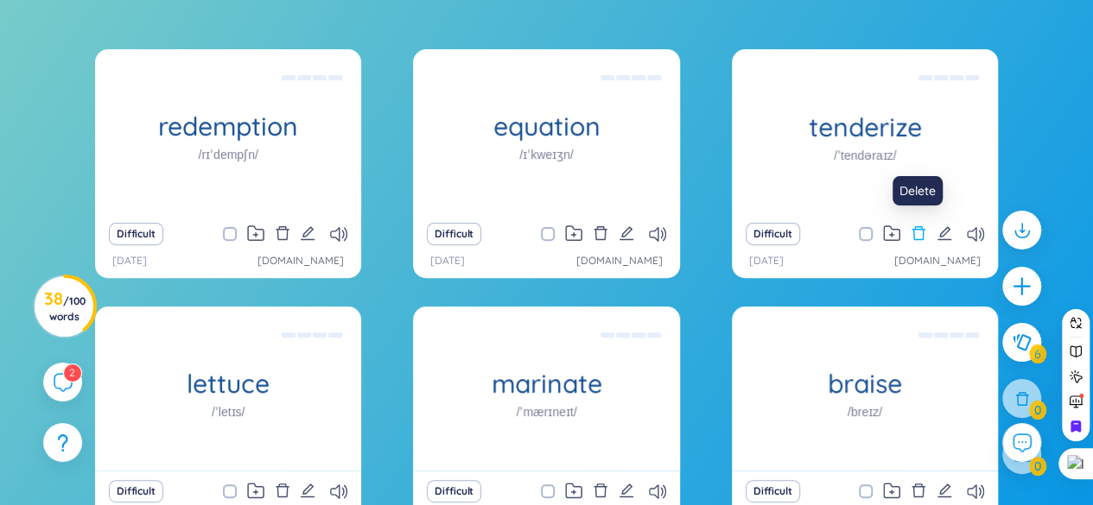
click at [919, 234] on icon "delete" at bounding box center [918, 233] width 16 height 16
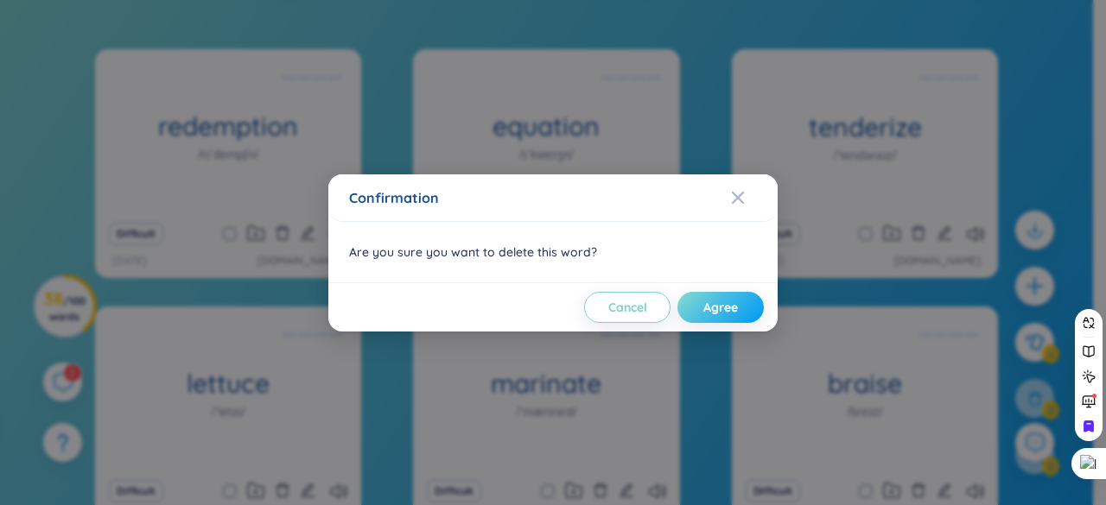
click at [712, 307] on span "Agree" at bounding box center [720, 307] width 35 height 17
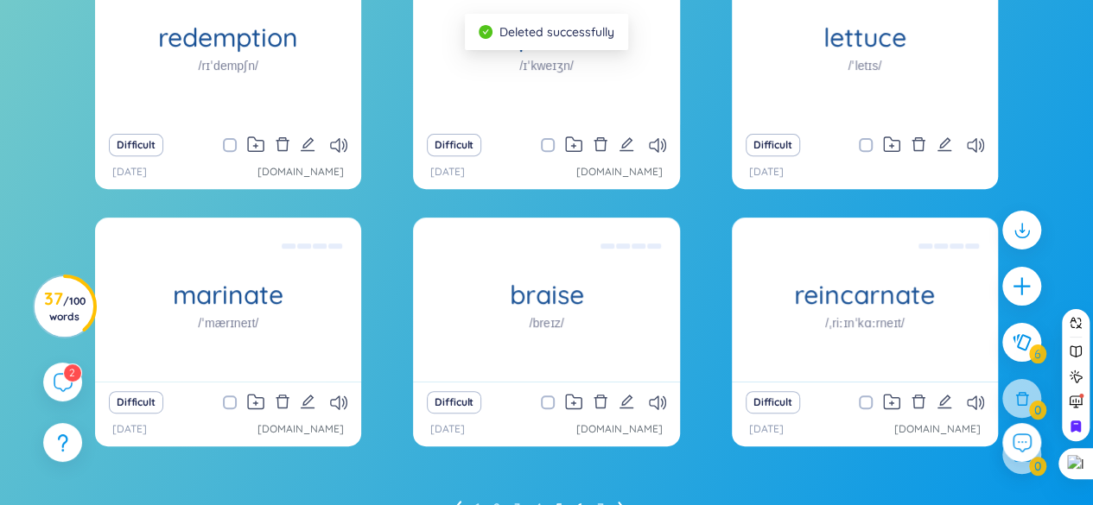
scroll to position [351, 0]
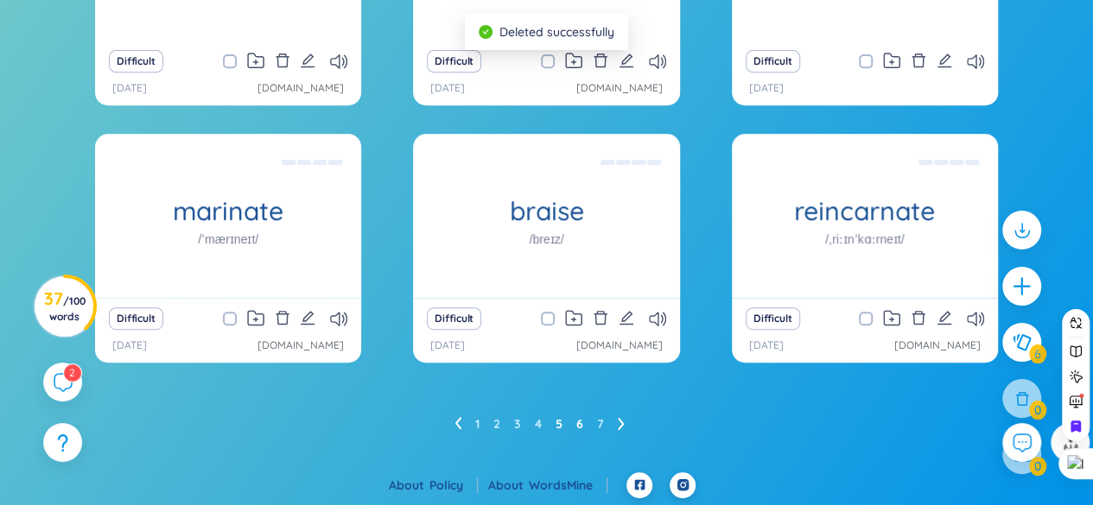
click at [561, 428] on link "5" at bounding box center [558, 424] width 7 height 26
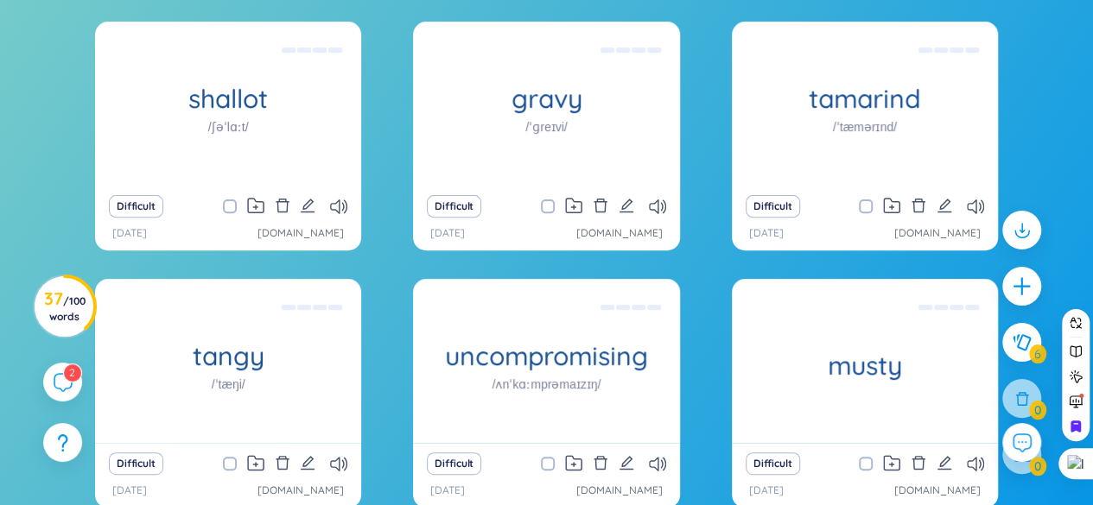
scroll to position [178, 0]
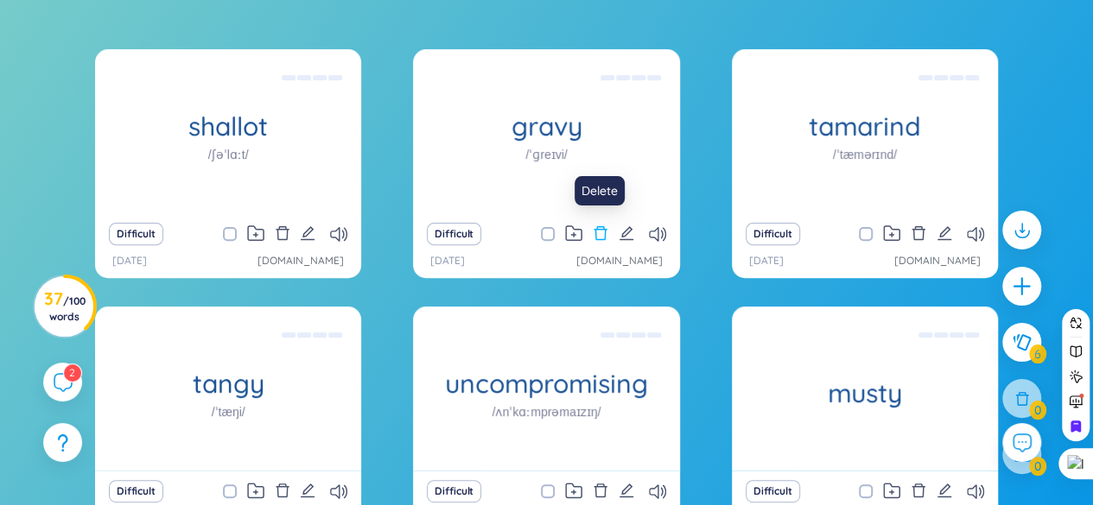
click at [604, 234] on icon "delete" at bounding box center [601, 233] width 16 height 16
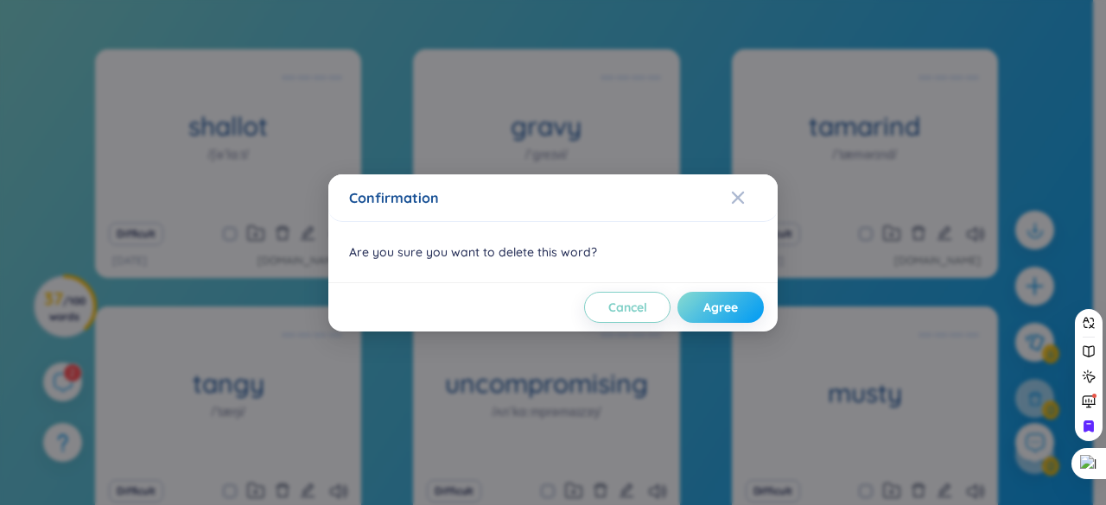
click at [713, 309] on span "Agree" at bounding box center [720, 307] width 35 height 17
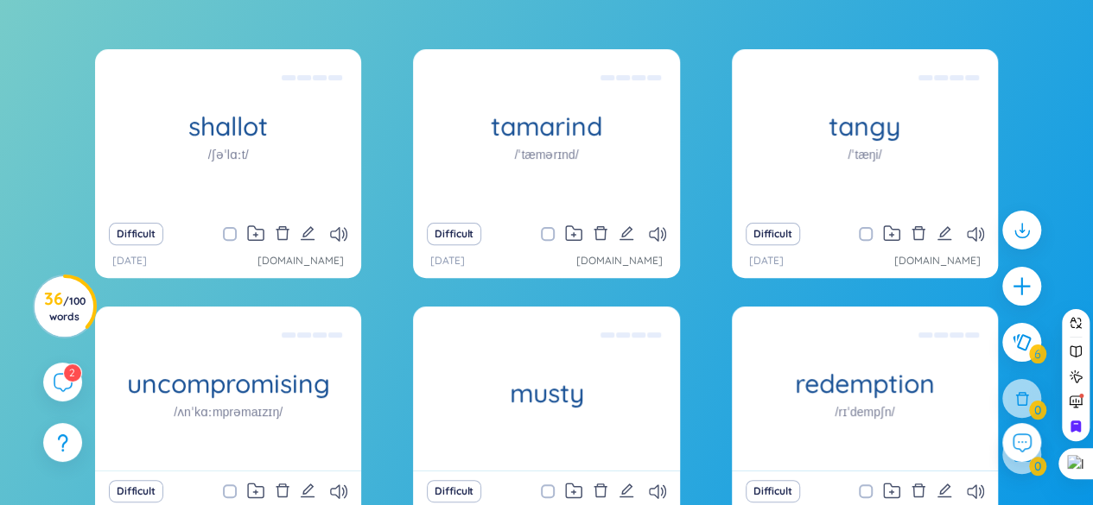
scroll to position [264, 0]
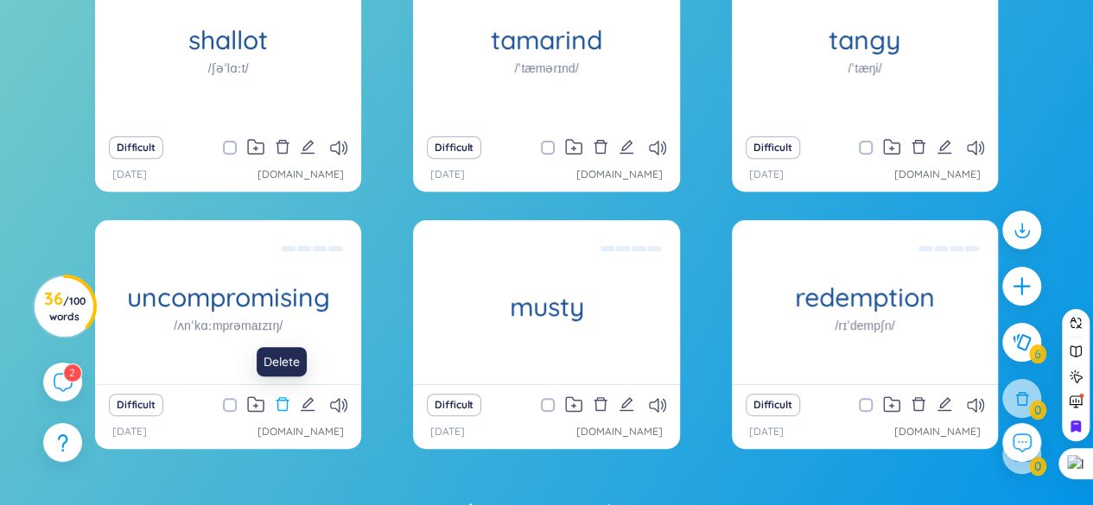
click at [287, 403] on icon "delete" at bounding box center [282, 404] width 13 height 14
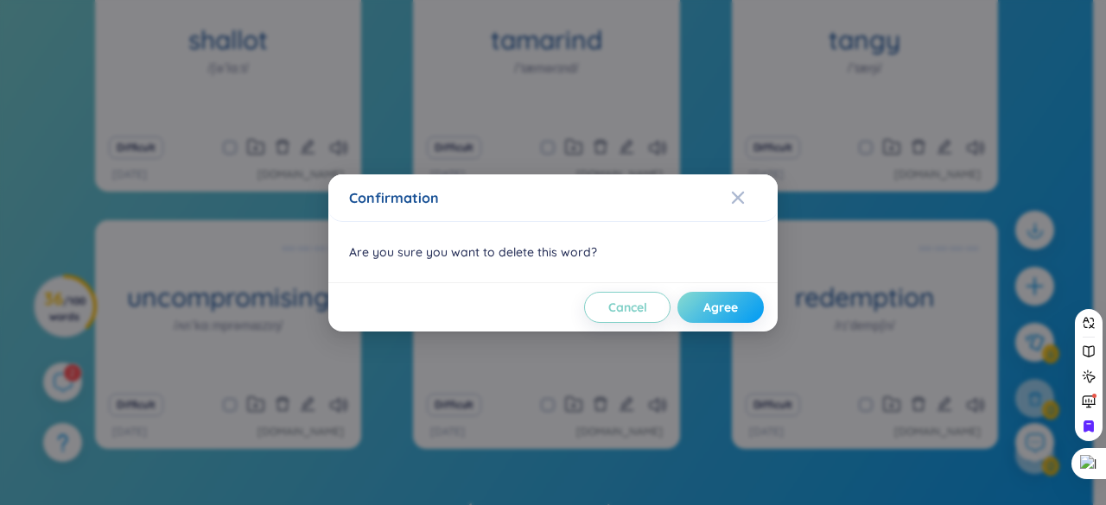
click at [724, 310] on span "Agree" at bounding box center [720, 307] width 35 height 17
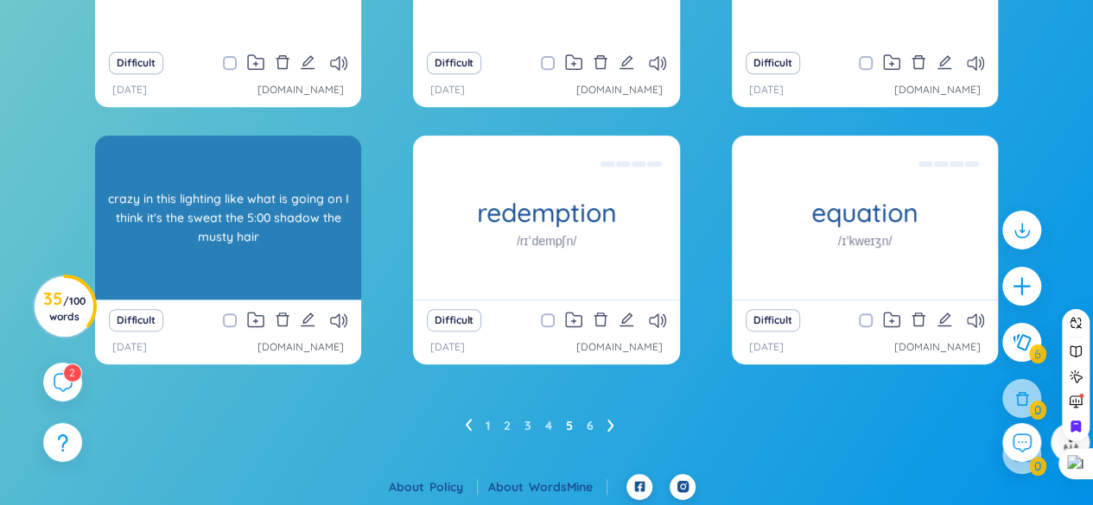
scroll to position [351, 0]
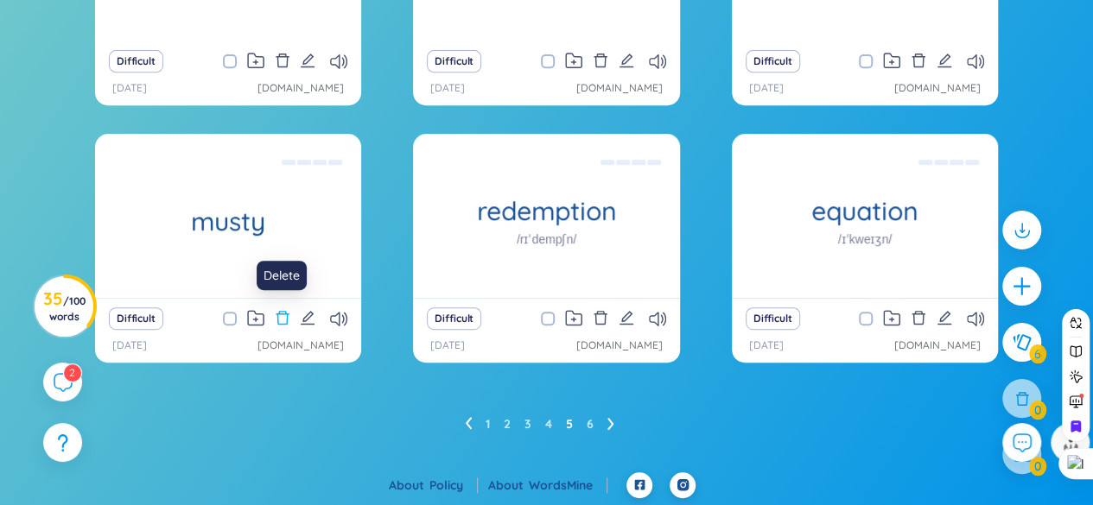
click at [283, 324] on icon "delete" at bounding box center [283, 318] width 16 height 16
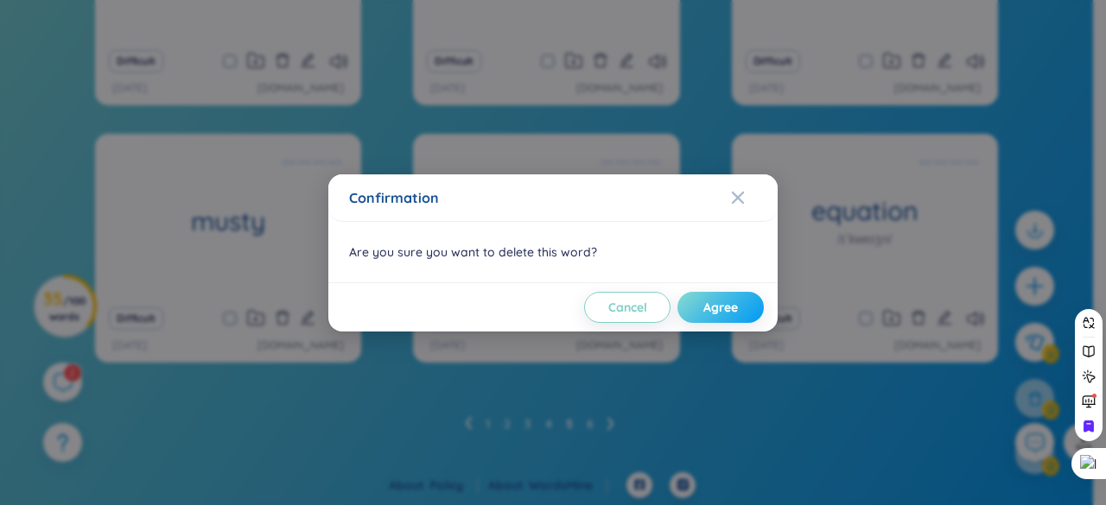
click at [693, 314] on button "Agree" at bounding box center [720, 307] width 86 height 31
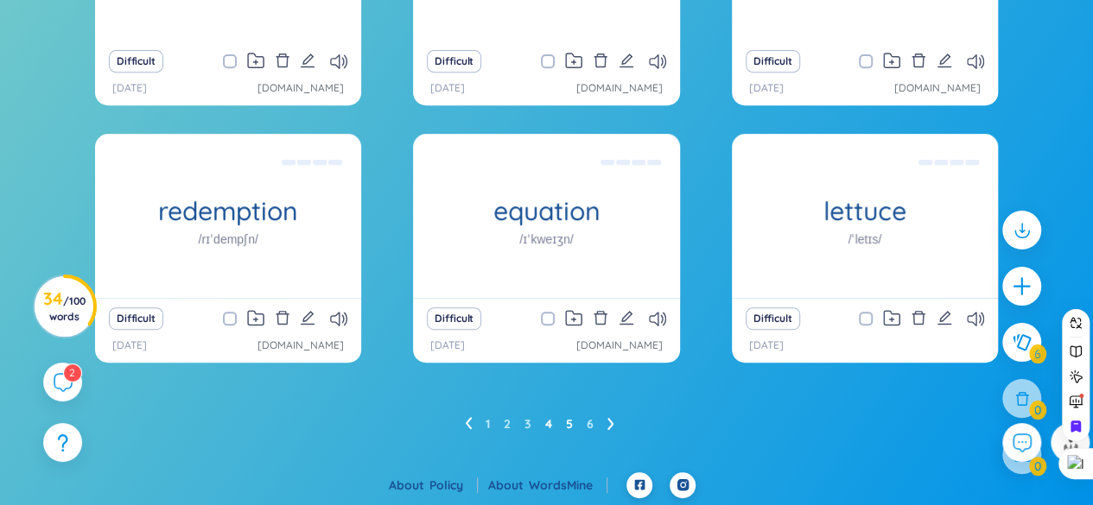
click at [548, 425] on link "4" at bounding box center [548, 424] width 7 height 26
click at [916, 318] on icon "delete" at bounding box center [918, 318] width 16 height 16
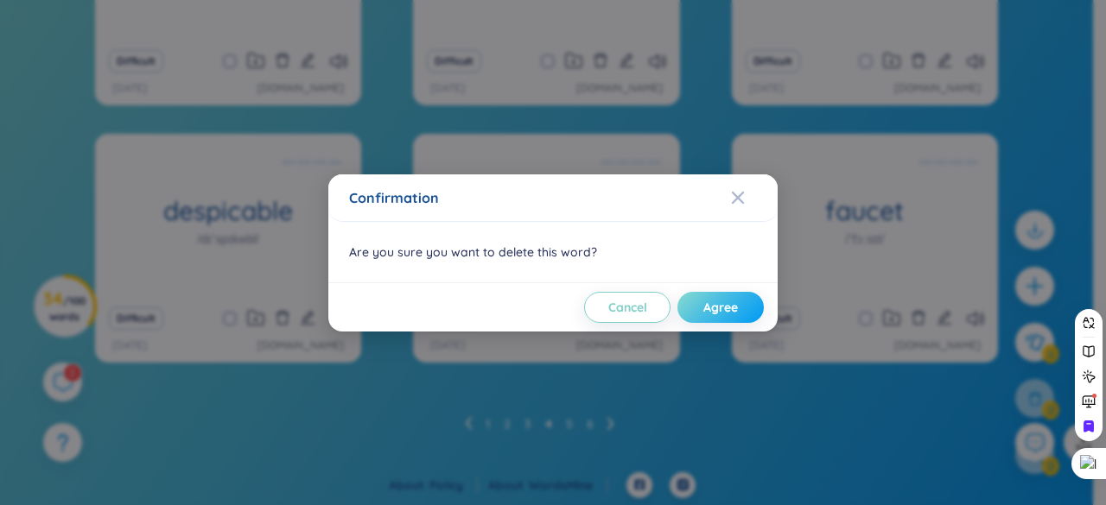
click at [725, 300] on span "Agree" at bounding box center [720, 307] width 35 height 17
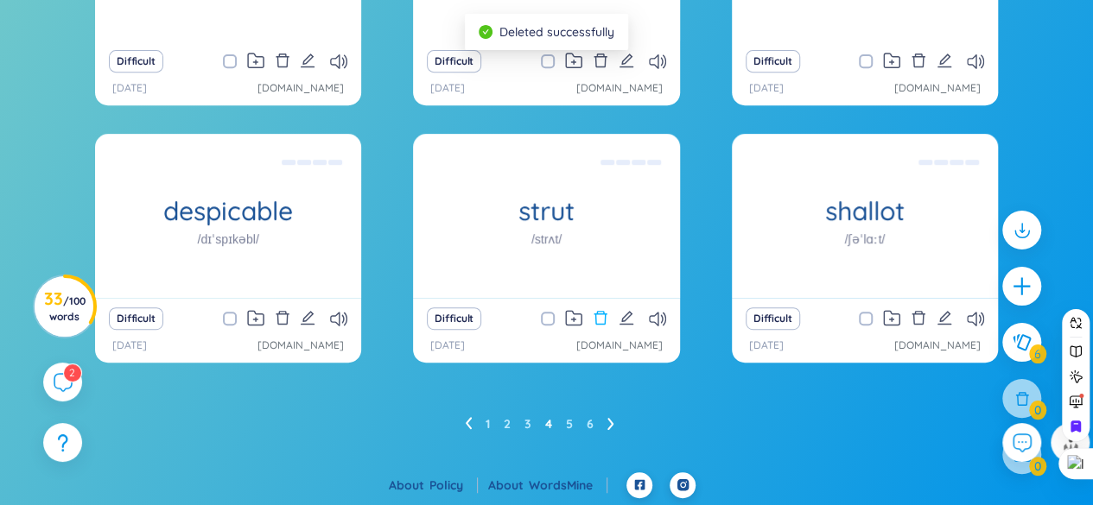
click at [594, 314] on icon "delete" at bounding box center [599, 318] width 13 height 14
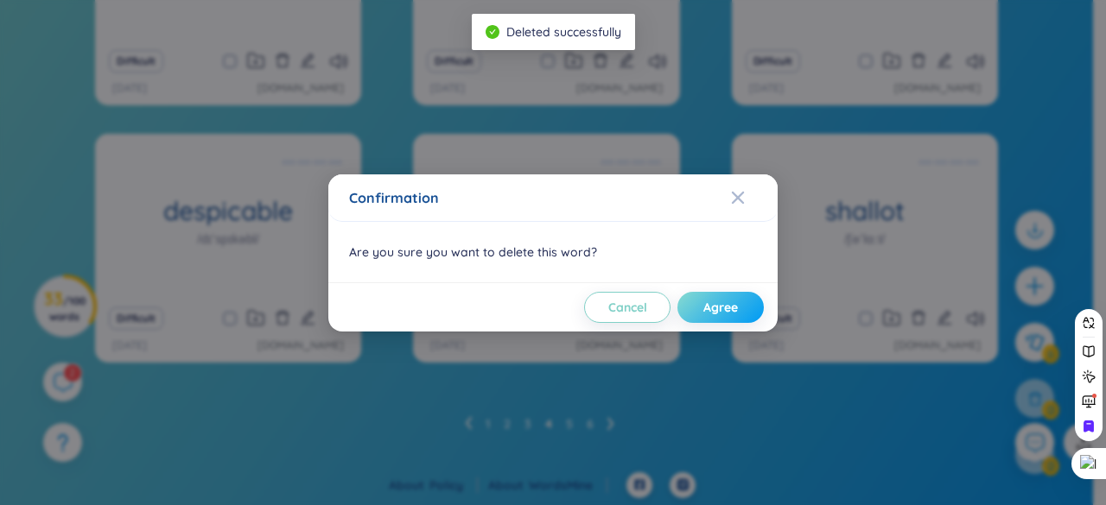
click at [732, 297] on button "Agree" at bounding box center [720, 307] width 86 height 31
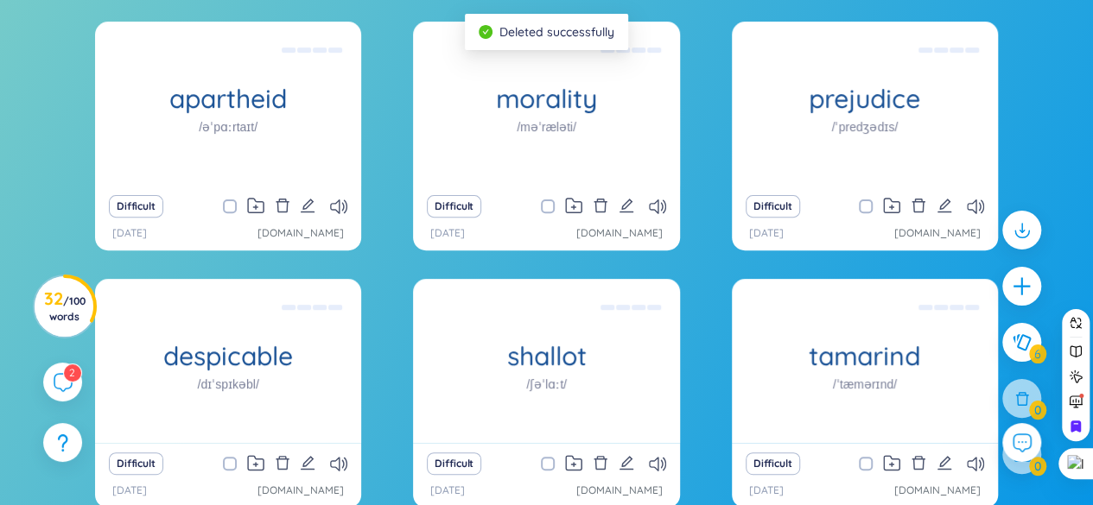
scroll to position [178, 0]
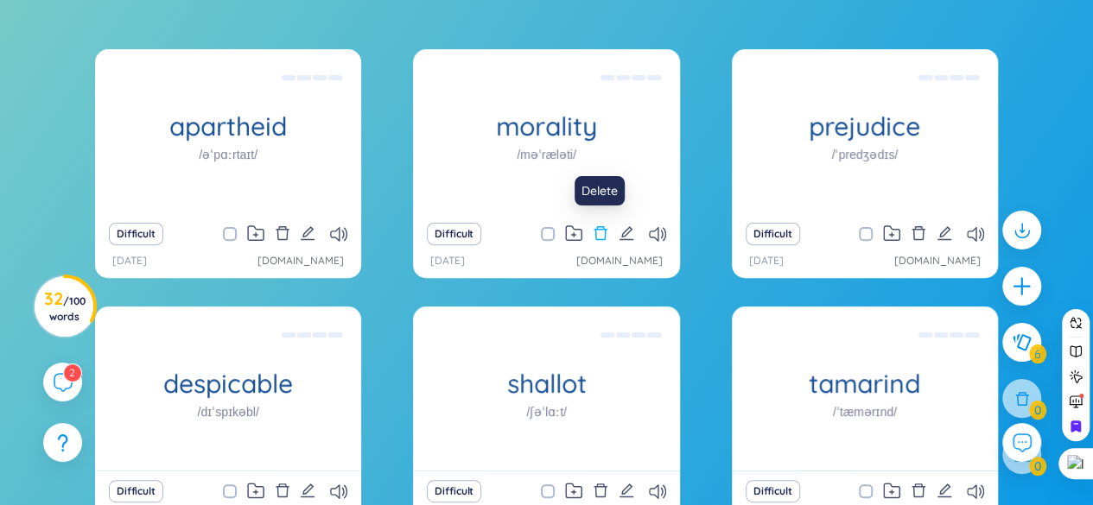
click at [596, 229] on icon "delete" at bounding box center [601, 233] width 16 height 16
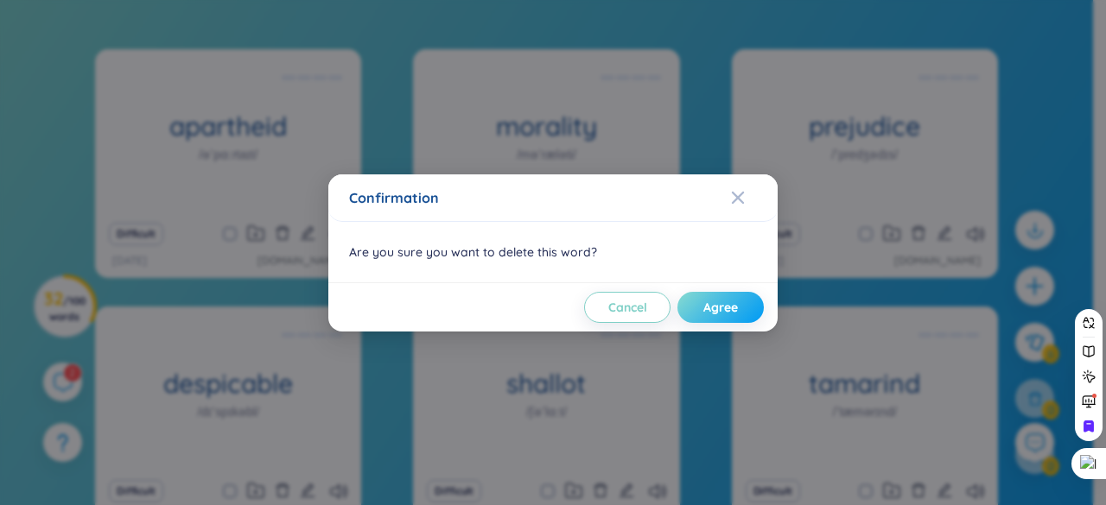
click at [727, 303] on span "Agree" at bounding box center [720, 307] width 35 height 17
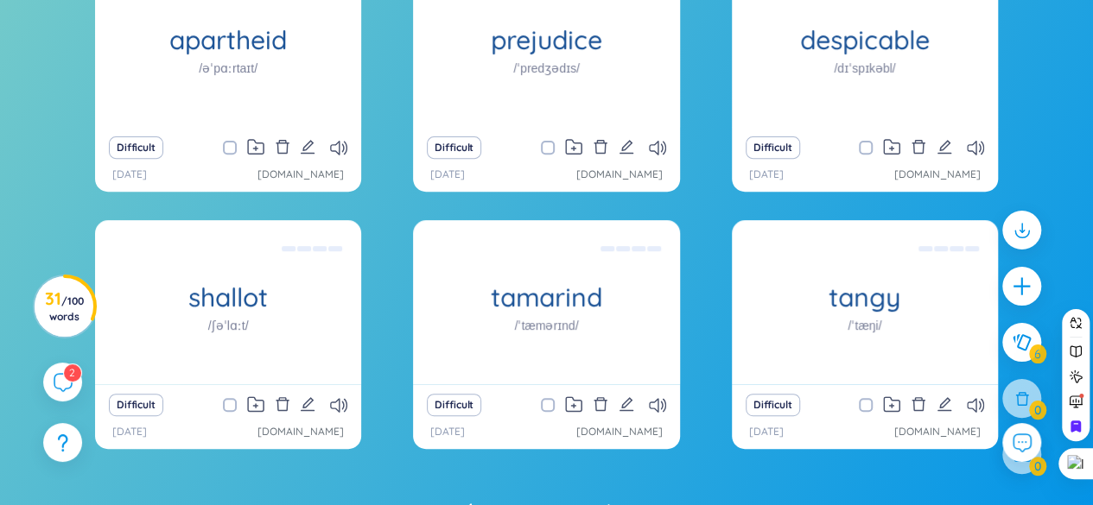
scroll to position [351, 0]
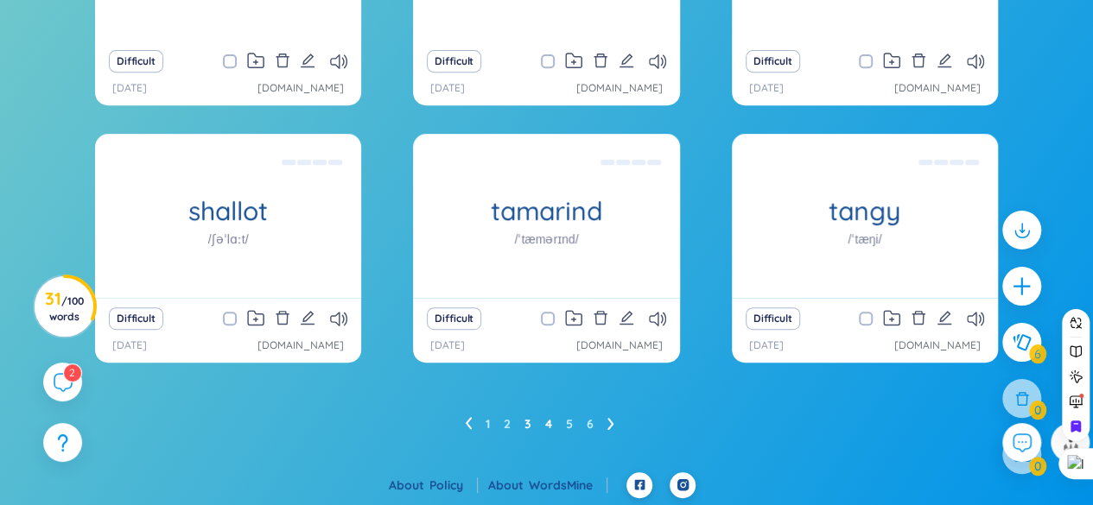
click at [529, 426] on link "3" at bounding box center [527, 424] width 7 height 26
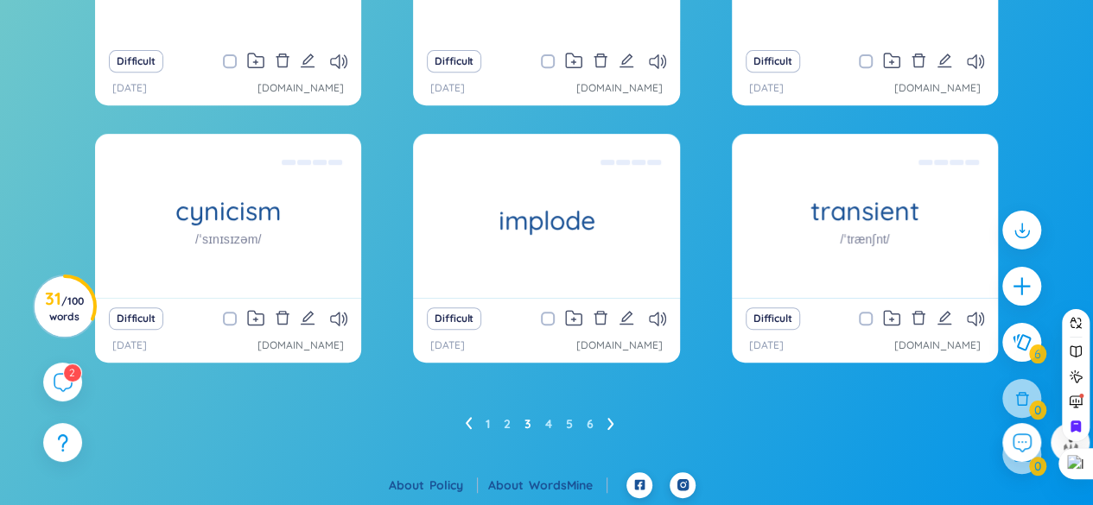
scroll to position [264, 0]
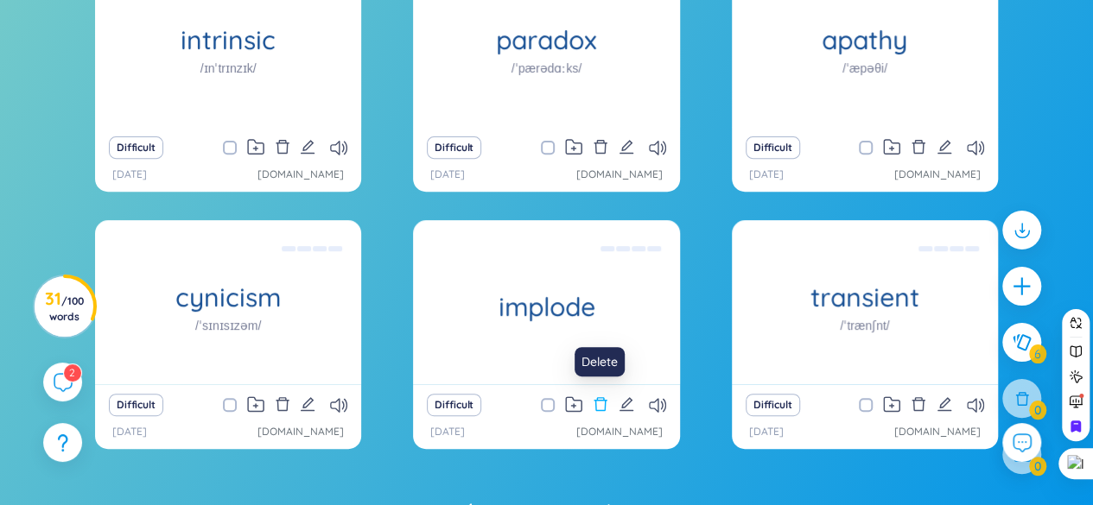
click at [601, 409] on icon "delete" at bounding box center [599, 404] width 13 height 14
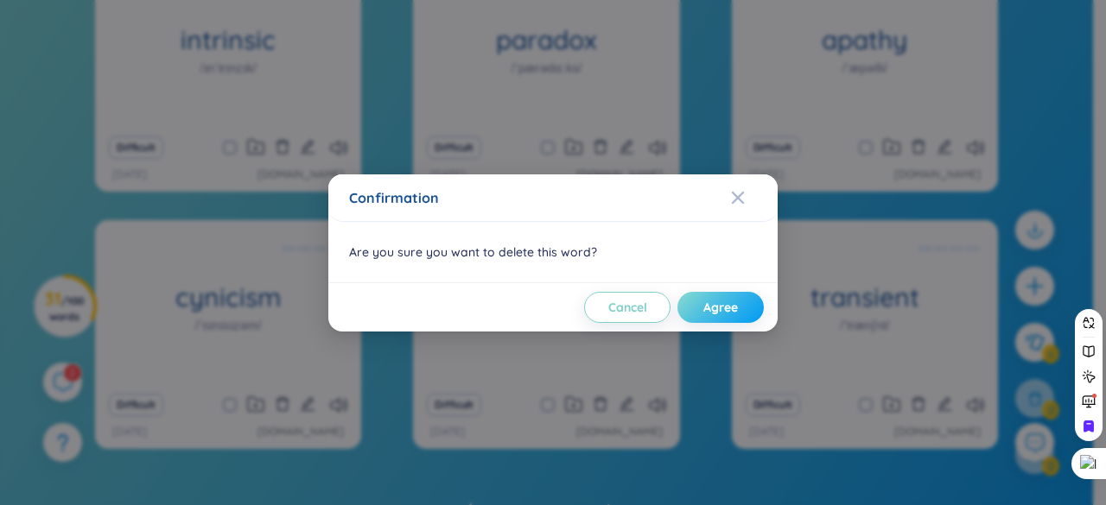
click at [717, 305] on span "Agree" at bounding box center [720, 307] width 35 height 17
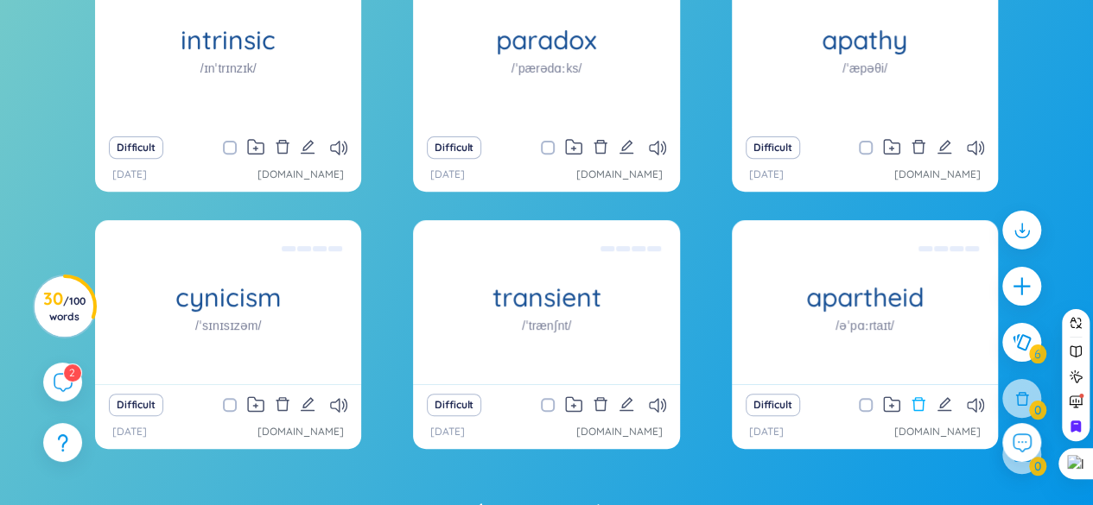
click at [915, 402] on icon "delete" at bounding box center [918, 404] width 16 height 16
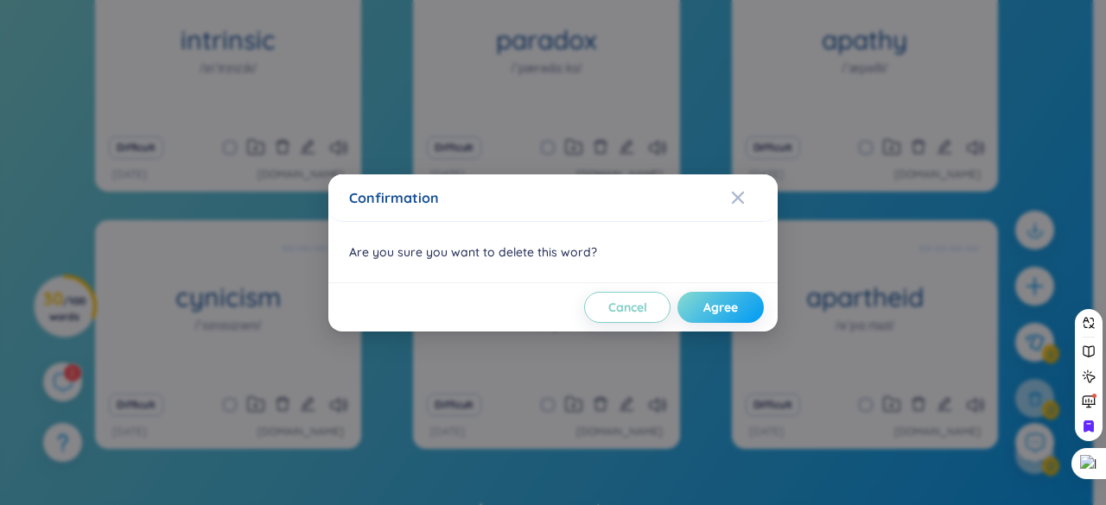
click at [729, 300] on span "Agree" at bounding box center [720, 307] width 35 height 17
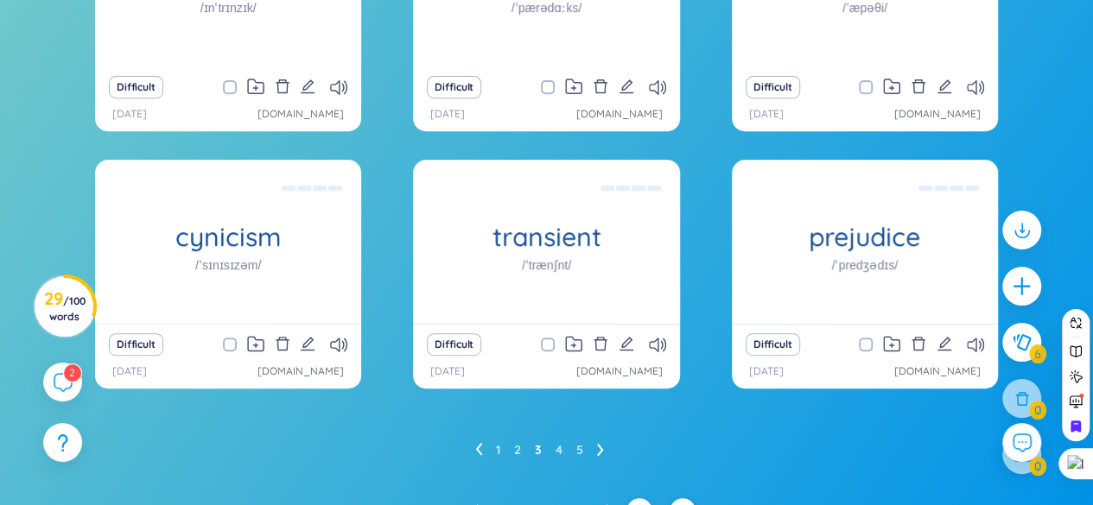
scroll to position [351, 0]
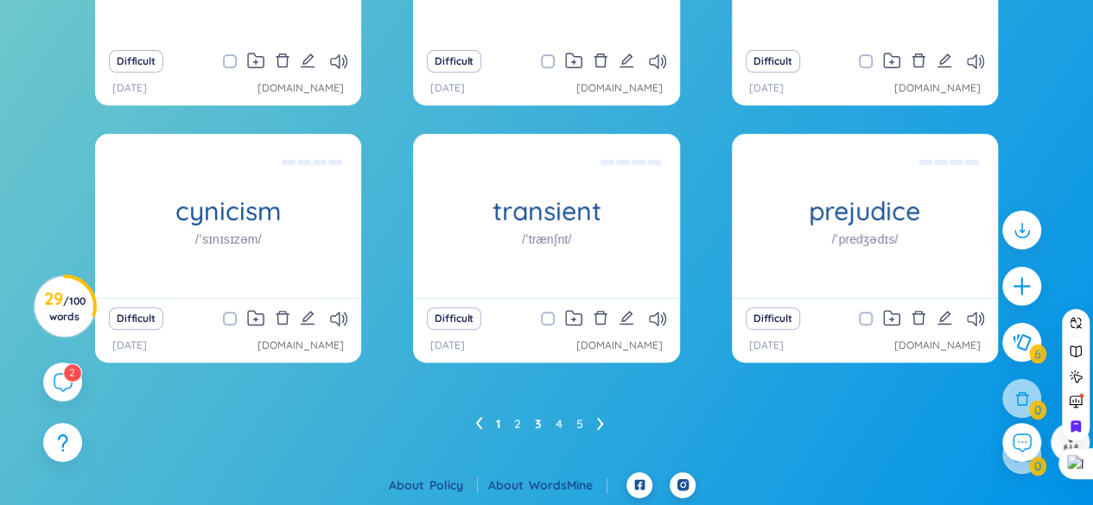
click at [497, 428] on link "1" at bounding box center [498, 424] width 4 height 26
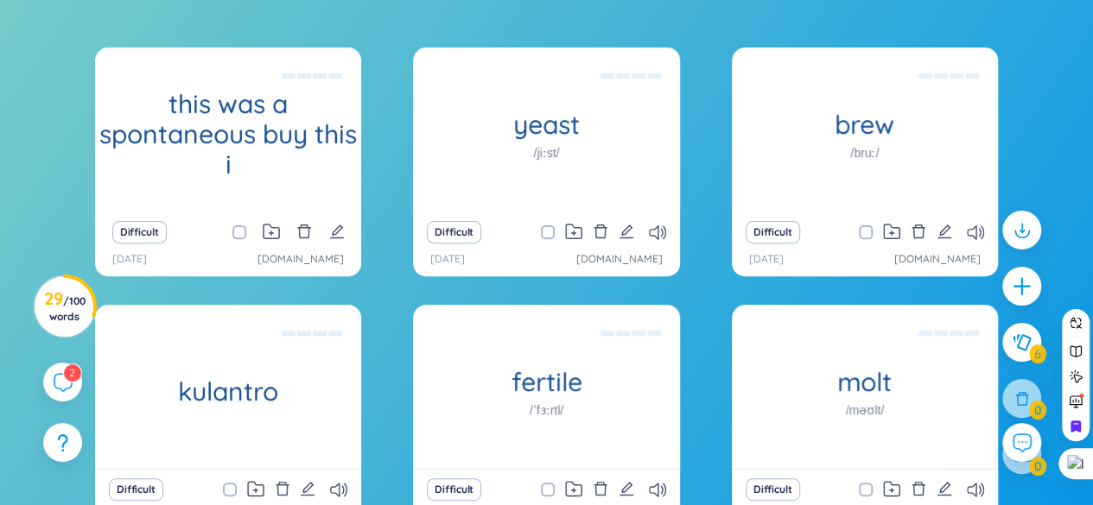
scroll to position [178, 0]
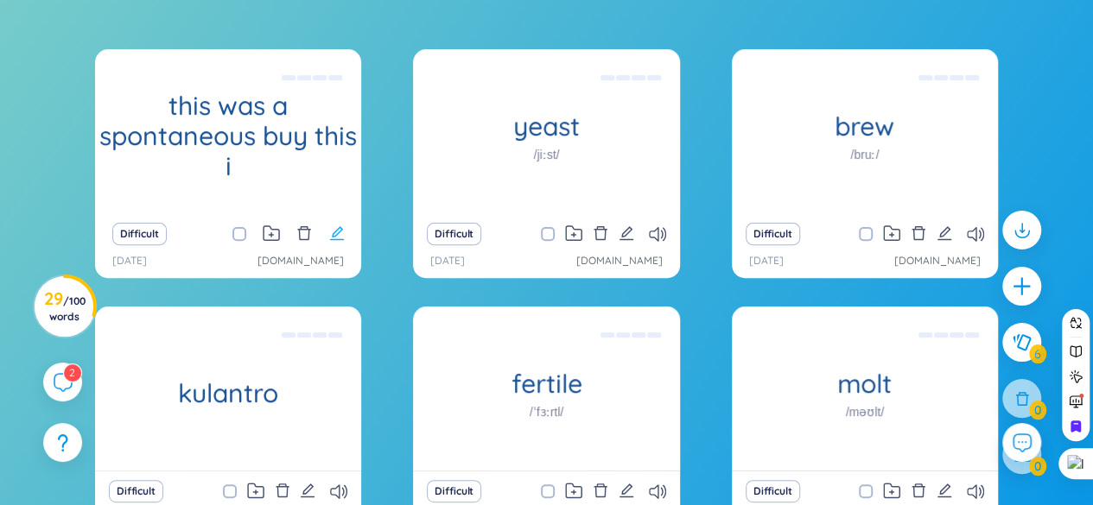
click at [334, 236] on icon "edit" at bounding box center [337, 233] width 14 height 14
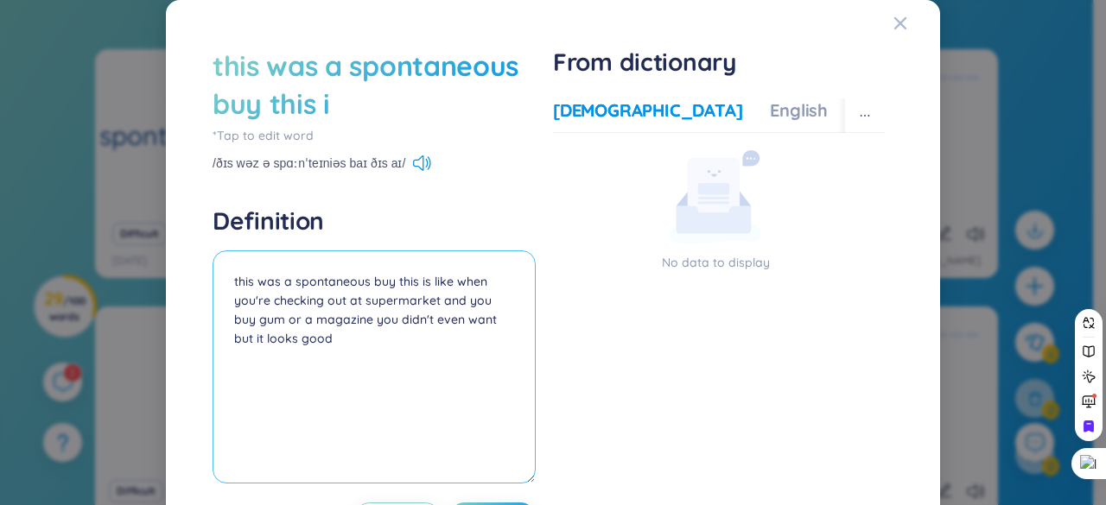
drag, startPoint x: 232, startPoint y: 279, endPoint x: 291, endPoint y: 285, distance: 59.0
click at [291, 285] on textarea "this was a spontaneous buy this is like when you're checking out at supermarket…" at bounding box center [373, 366] width 323 height 233
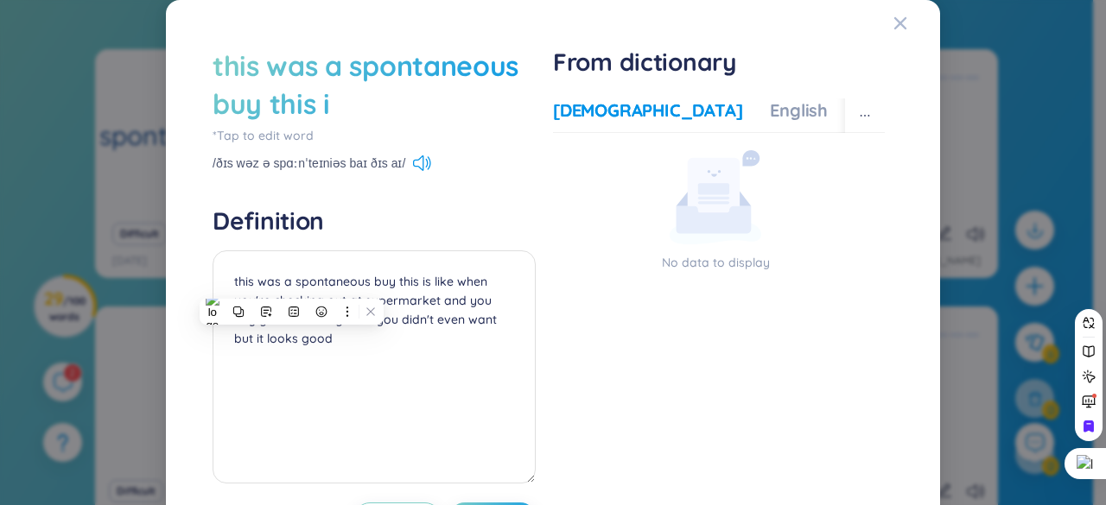
click at [225, 63] on div "this was a spontaneous buy this i" at bounding box center [373, 85] width 323 height 76
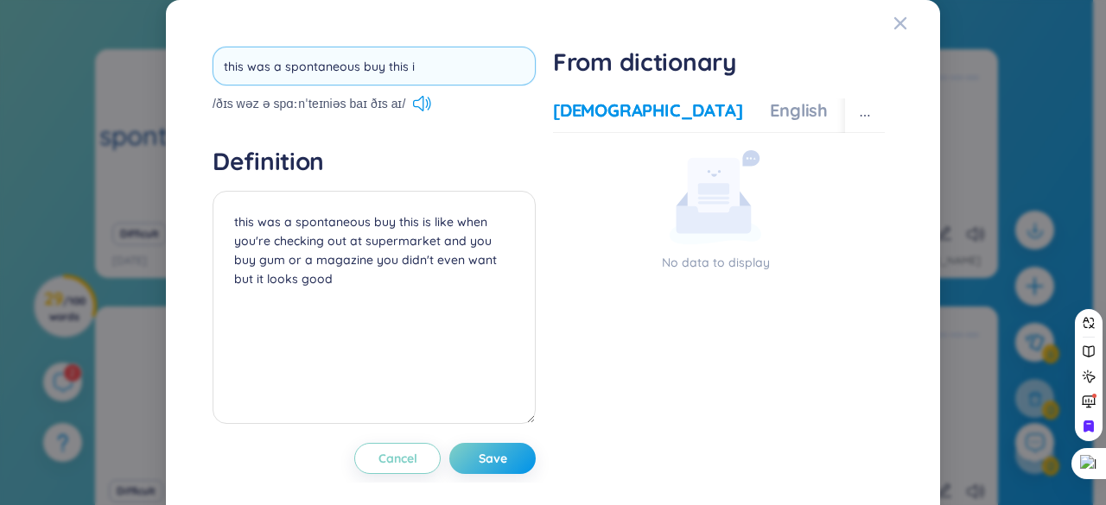
drag, startPoint x: 224, startPoint y: 63, endPoint x: 280, endPoint y: 65, distance: 56.2
click at [280, 65] on input "this was a spontaneous buy this i" at bounding box center [373, 66] width 323 height 39
click at [220, 70] on input "tspontaneous buy this i" at bounding box center [373, 66] width 323 height 39
drag, startPoint x: 295, startPoint y: 64, endPoint x: 362, endPoint y: 70, distance: 66.8
click at [362, 70] on input "spontaneous buy this i" at bounding box center [373, 66] width 323 height 39
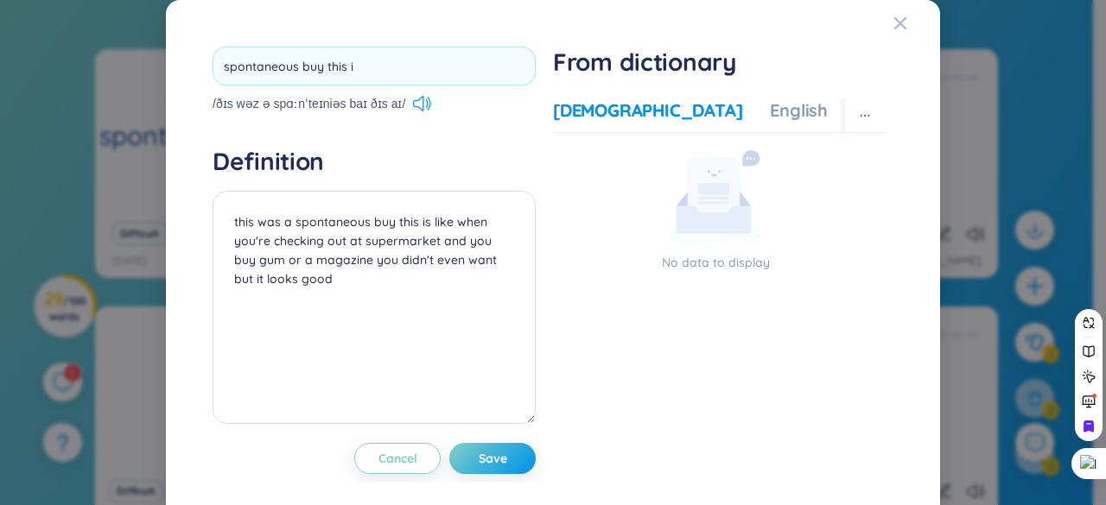
type input "spontaneous"
drag, startPoint x: 485, startPoint y: 466, endPoint x: 470, endPoint y: 459, distance: 16.7
click at [484, 462] on div "spontaneous /ðɪs wəz ə spɑːnˈteɪniəs baɪ ðɪs aɪ/ Definition this was a spontane…" at bounding box center [373, 261] width 323 height 428
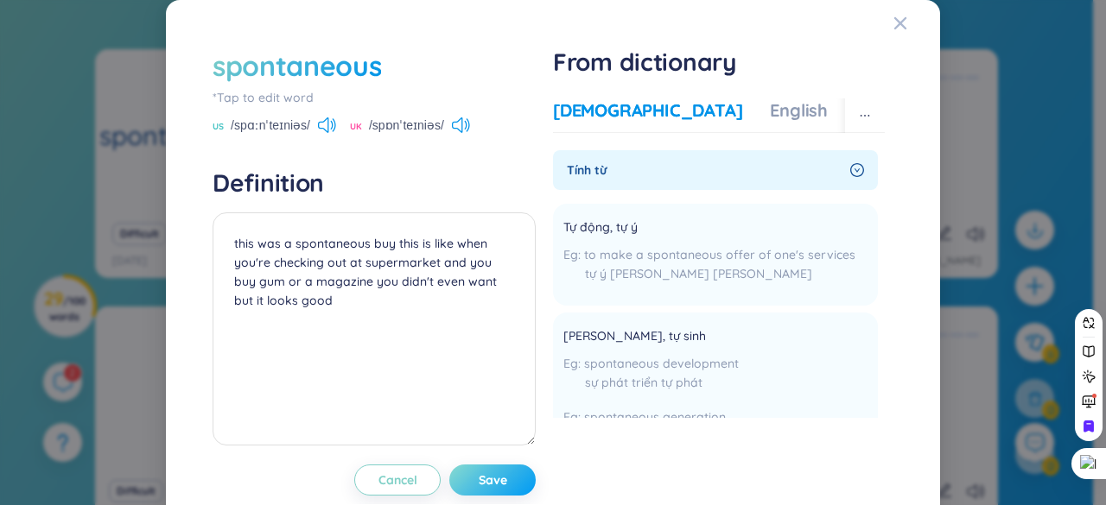
click at [505, 484] on button "Save" at bounding box center [492, 480] width 86 height 31
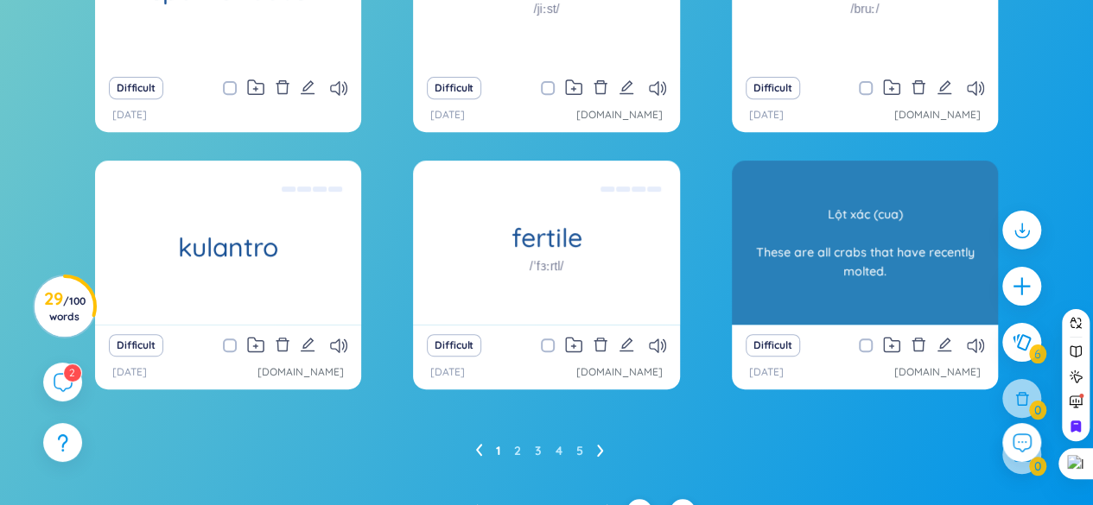
scroll to position [351, 0]
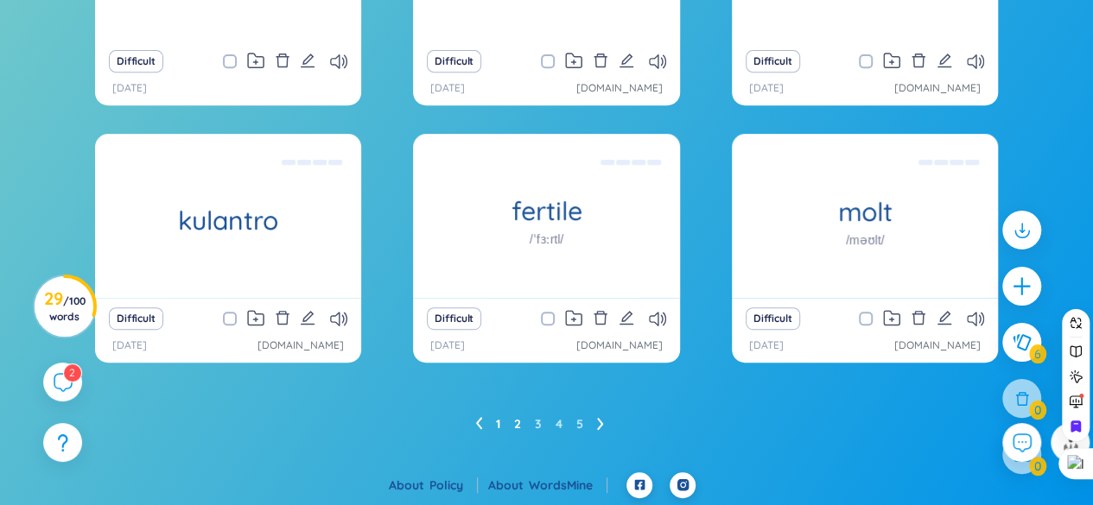
click at [514, 421] on link "2" at bounding box center [517, 424] width 7 height 26
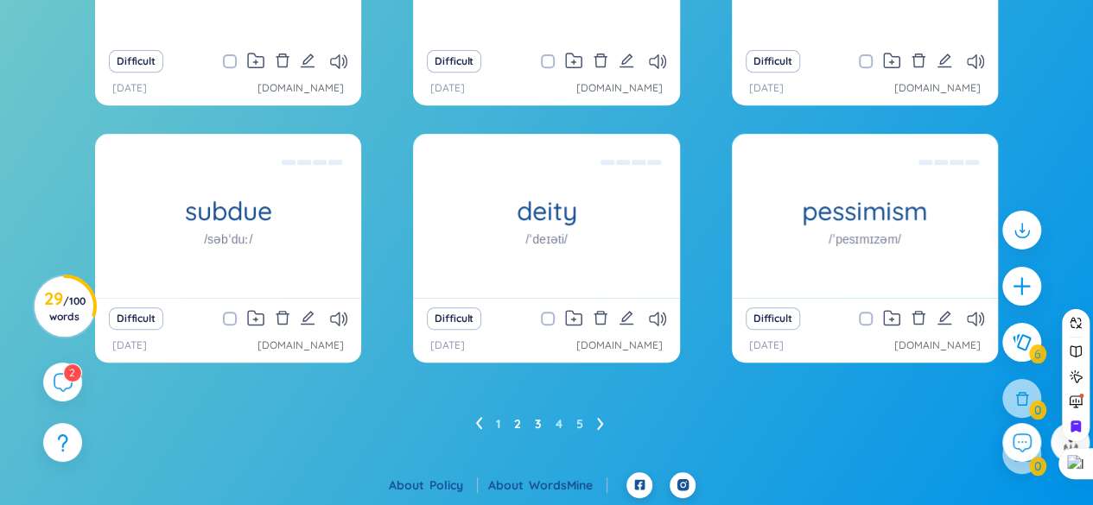
click at [535, 427] on link "3" at bounding box center [538, 424] width 7 height 26
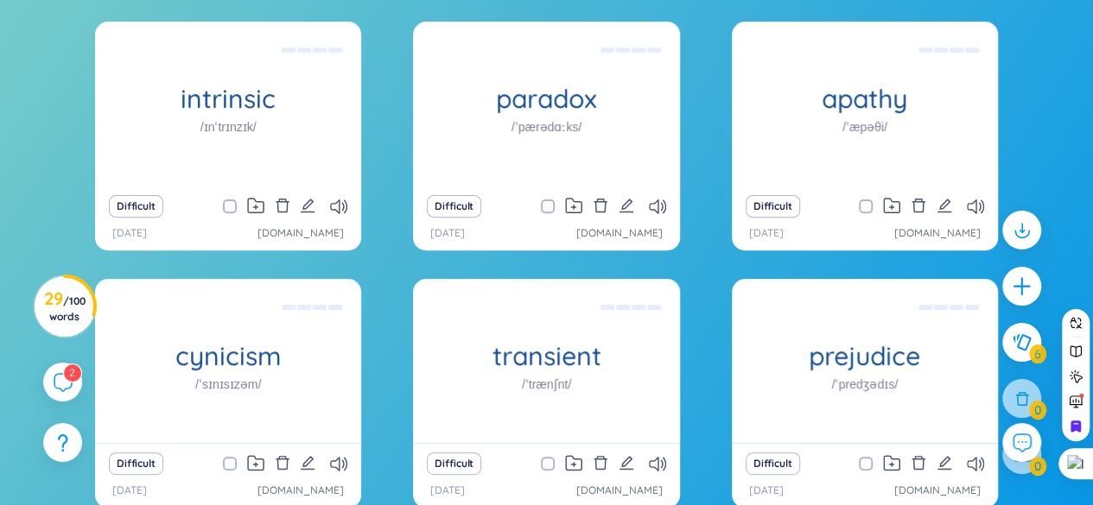
scroll to position [178, 0]
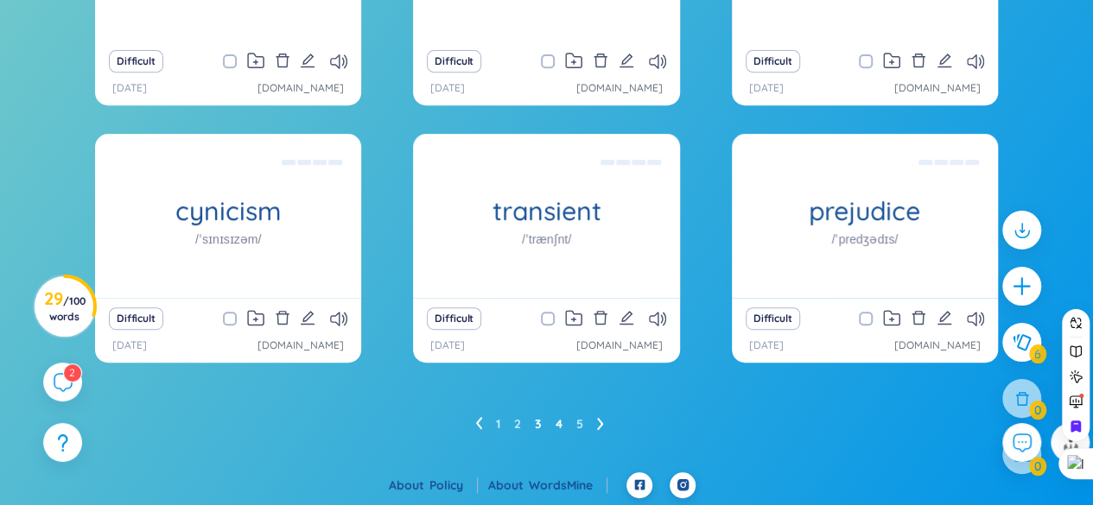
click at [555, 423] on link "4" at bounding box center [558, 424] width 7 height 26
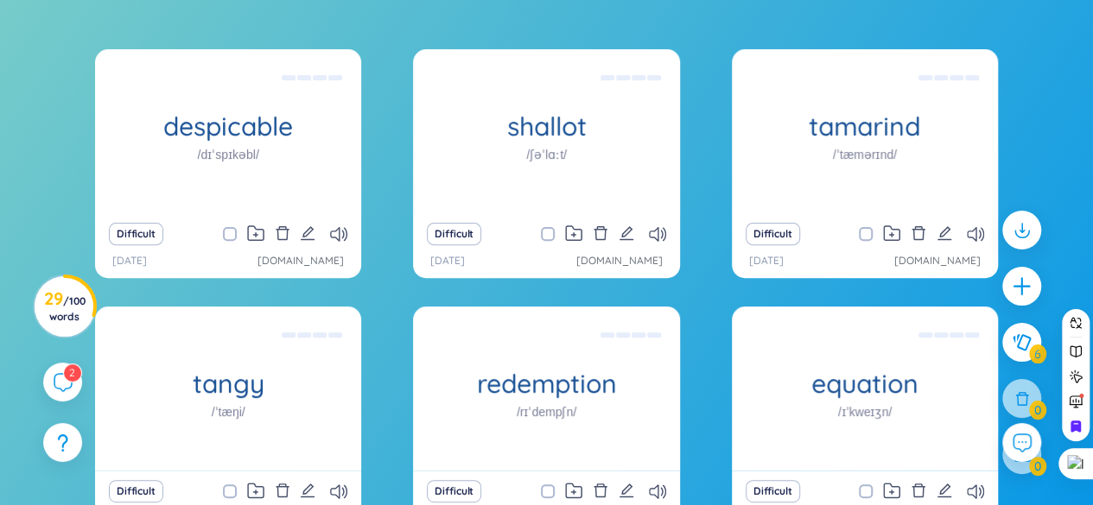
scroll to position [351, 0]
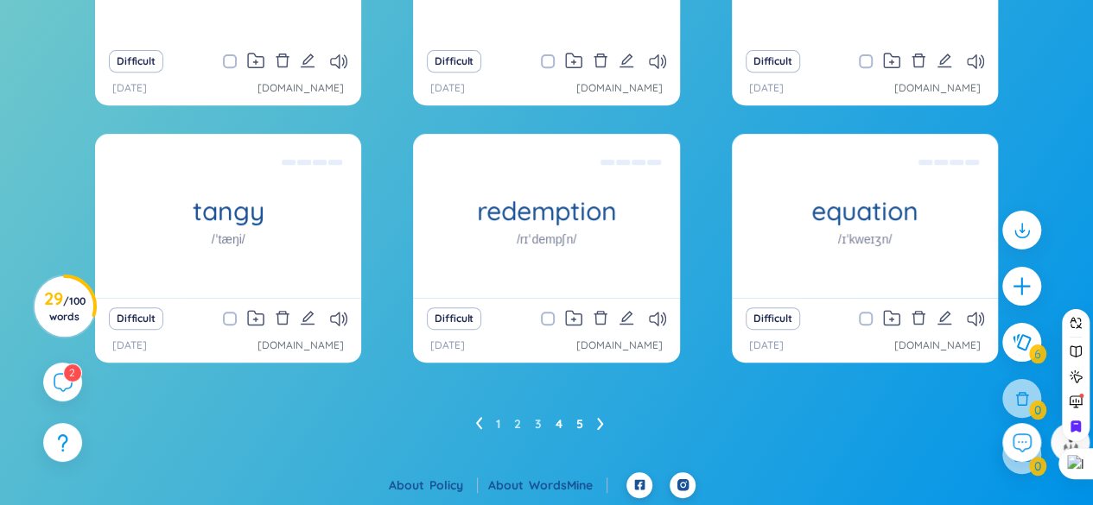
click at [577, 424] on link "5" at bounding box center [579, 424] width 7 height 26
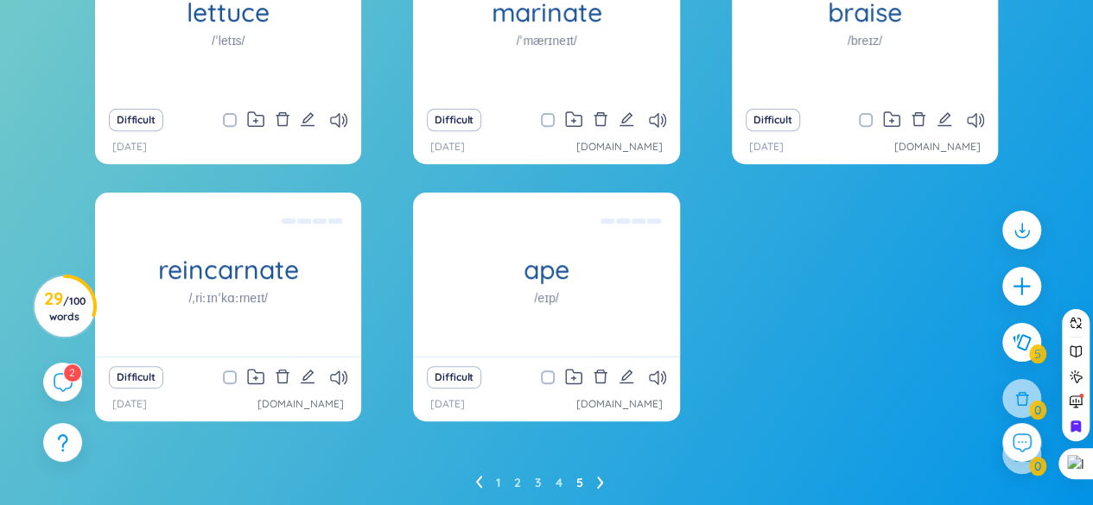
scroll to position [264, 0]
